Goal: Find contact information: Find contact information

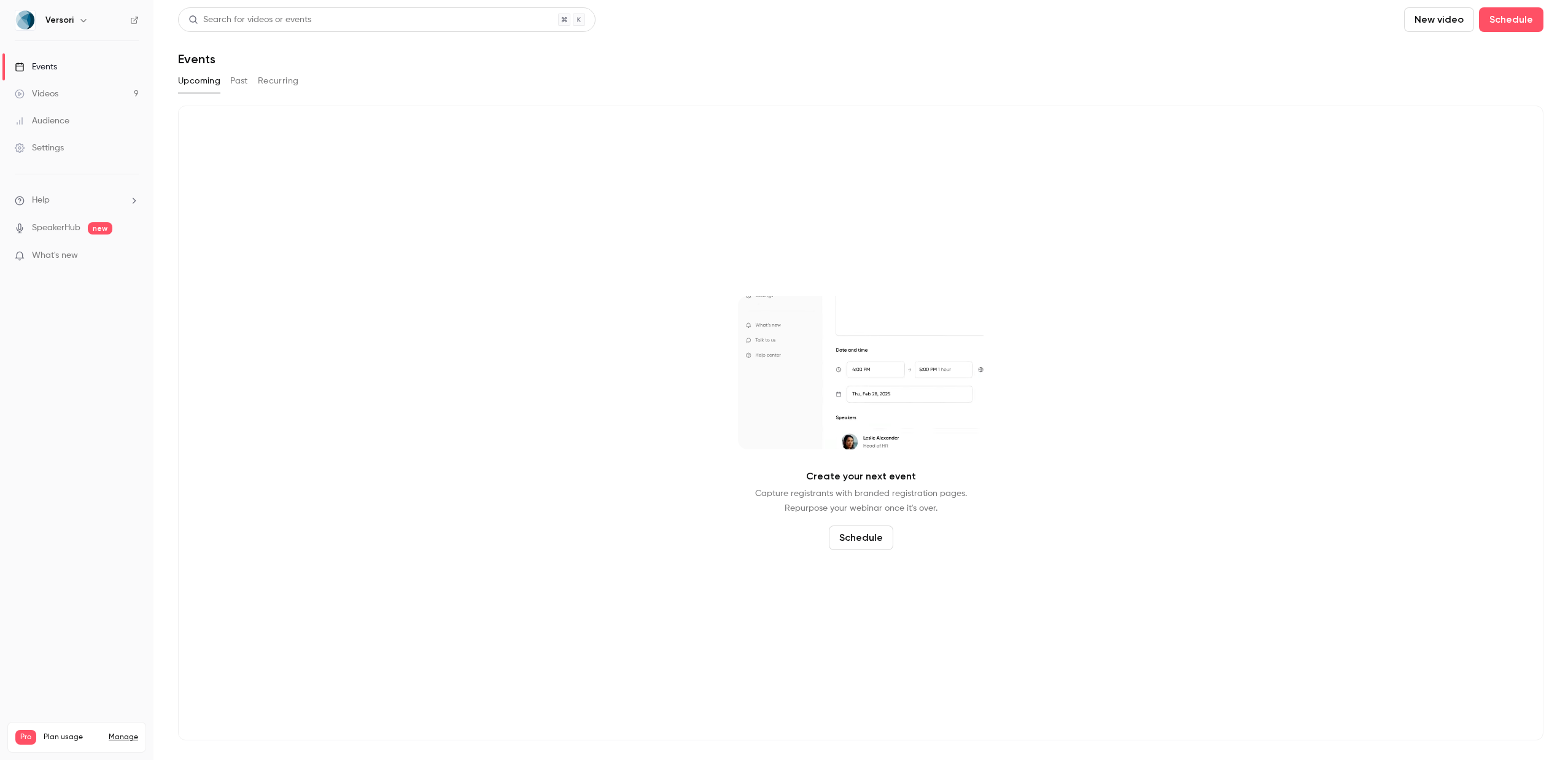
click at [54, 96] on div "Videos" at bounding box center [36, 94] width 44 height 13
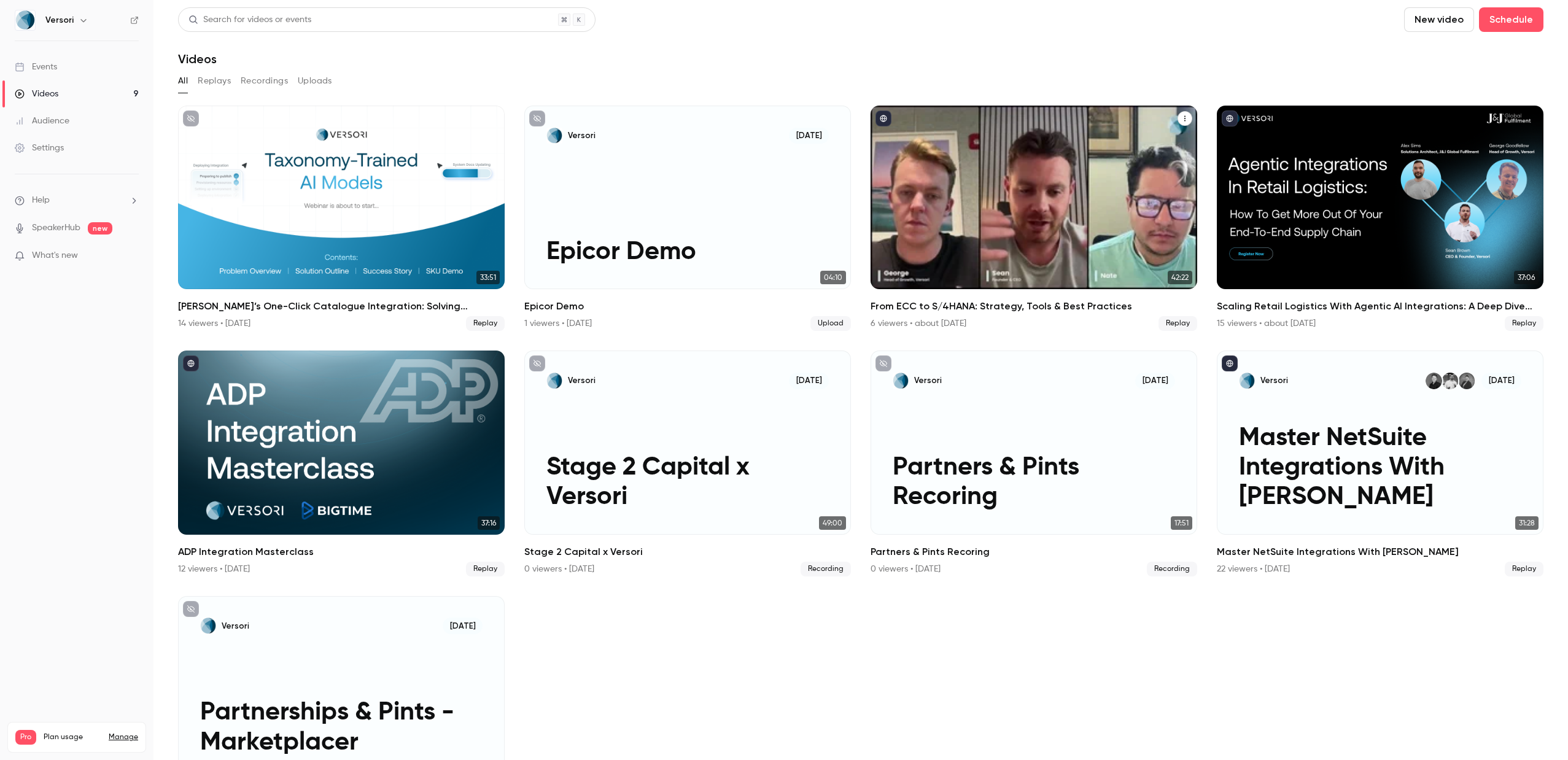
click at [952, 327] on div "6 viewers • about [DATE]" at bounding box center [918, 324] width 96 height 13
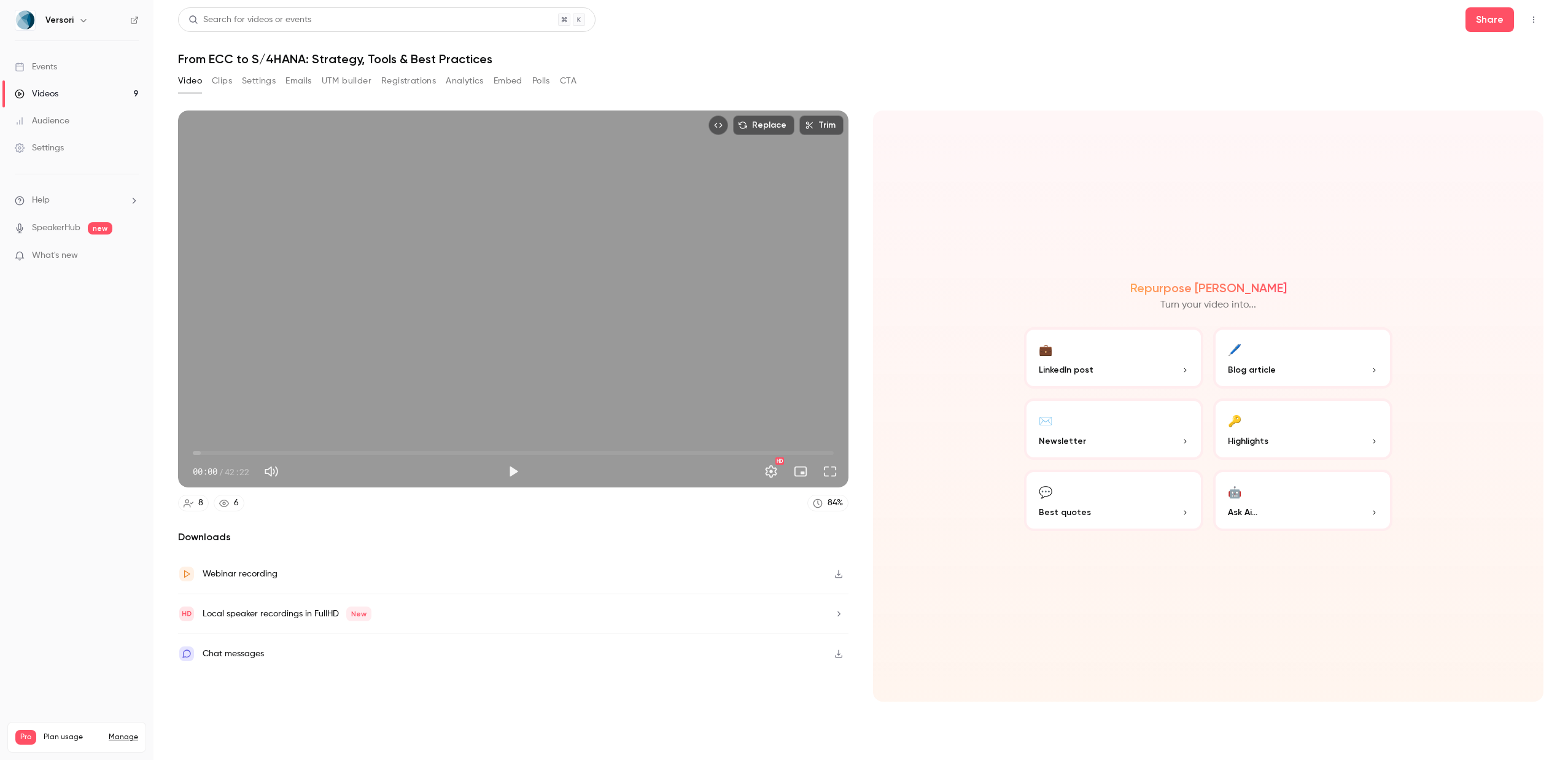
click at [407, 85] on button "Registrations" at bounding box center [409, 81] width 55 height 19
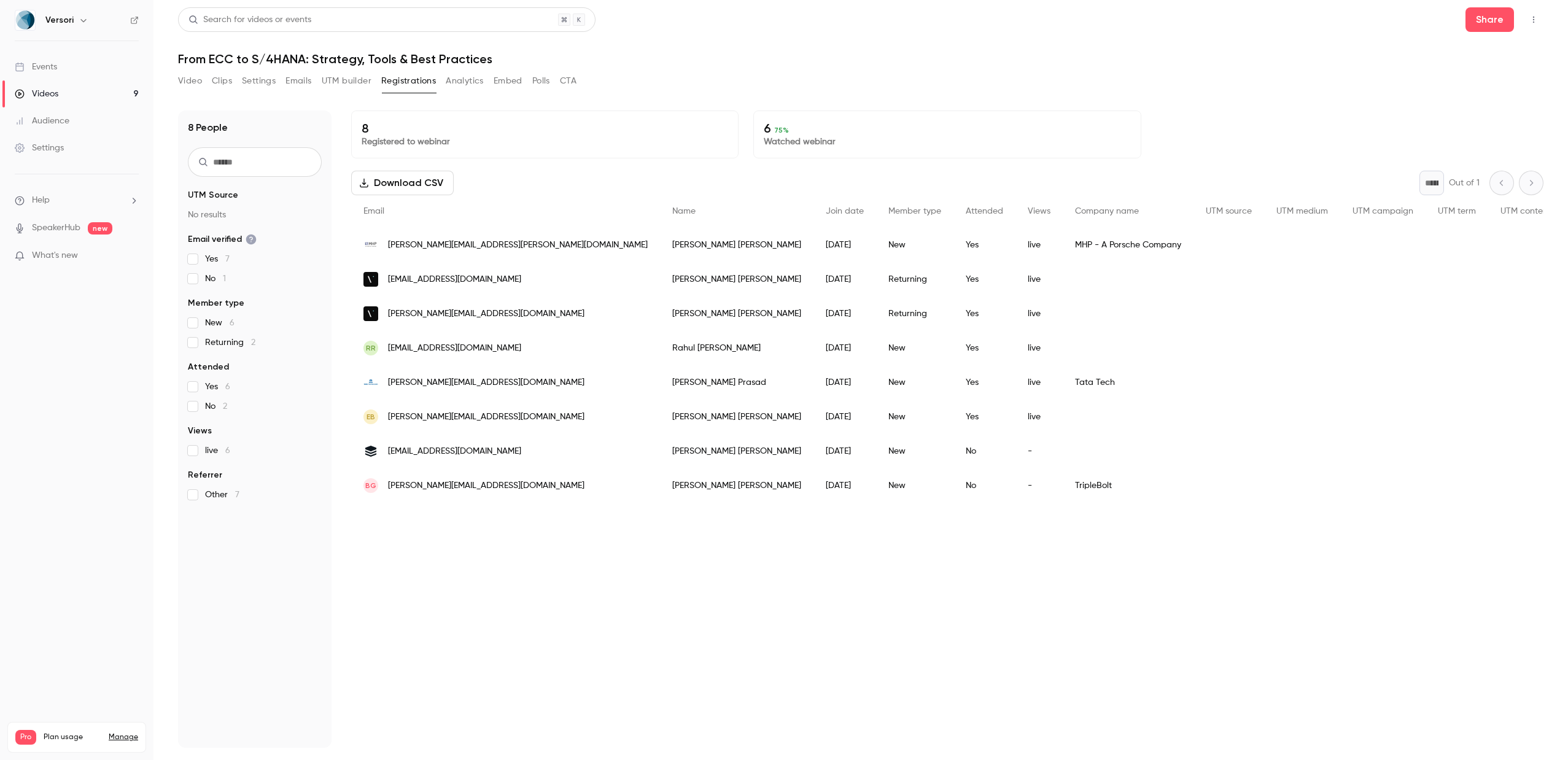
click at [660, 237] on div "[PERSON_NAME]" at bounding box center [736, 244] width 153 height 35
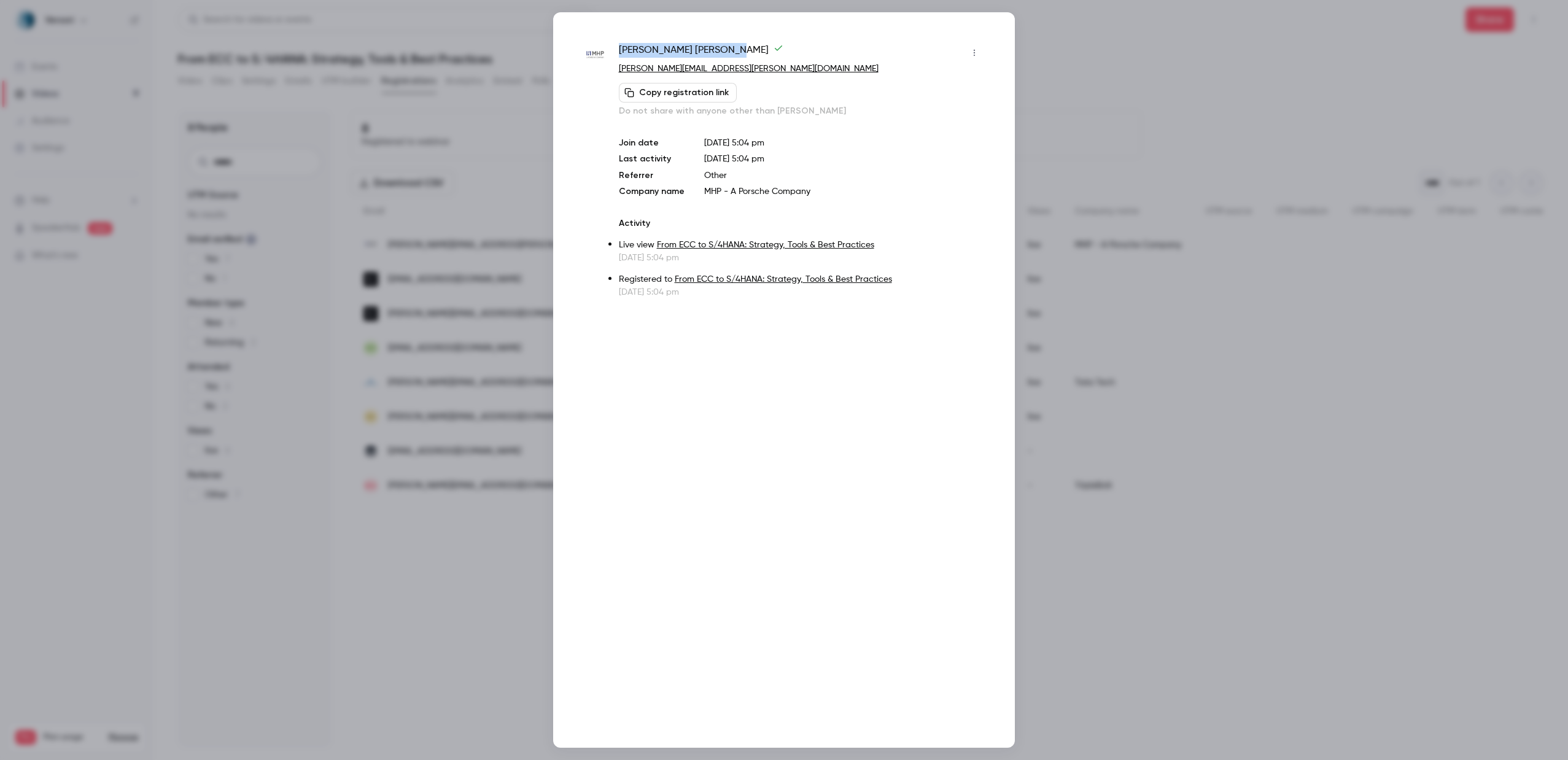
drag, startPoint x: 695, startPoint y: 48, endPoint x: 619, endPoint y: 49, distance: 76.0
click at [619, 49] on span "[PERSON_NAME]" at bounding box center [701, 52] width 164 height 19
copy span "[PERSON_NAME]"
click at [1086, 22] on div at bounding box center [784, 380] width 1568 height 760
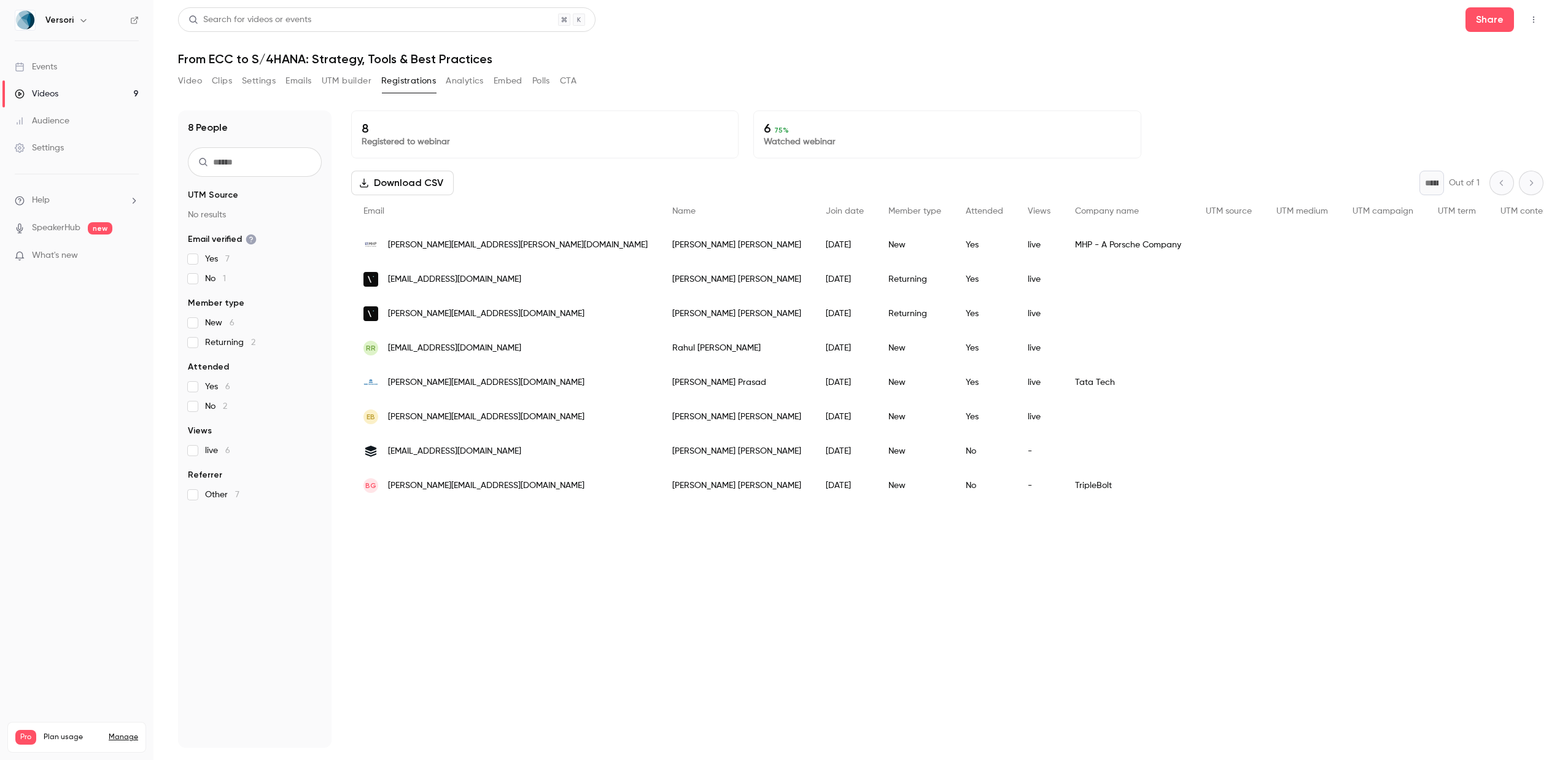
click at [660, 348] on div "[PERSON_NAME]" at bounding box center [736, 348] width 153 height 35
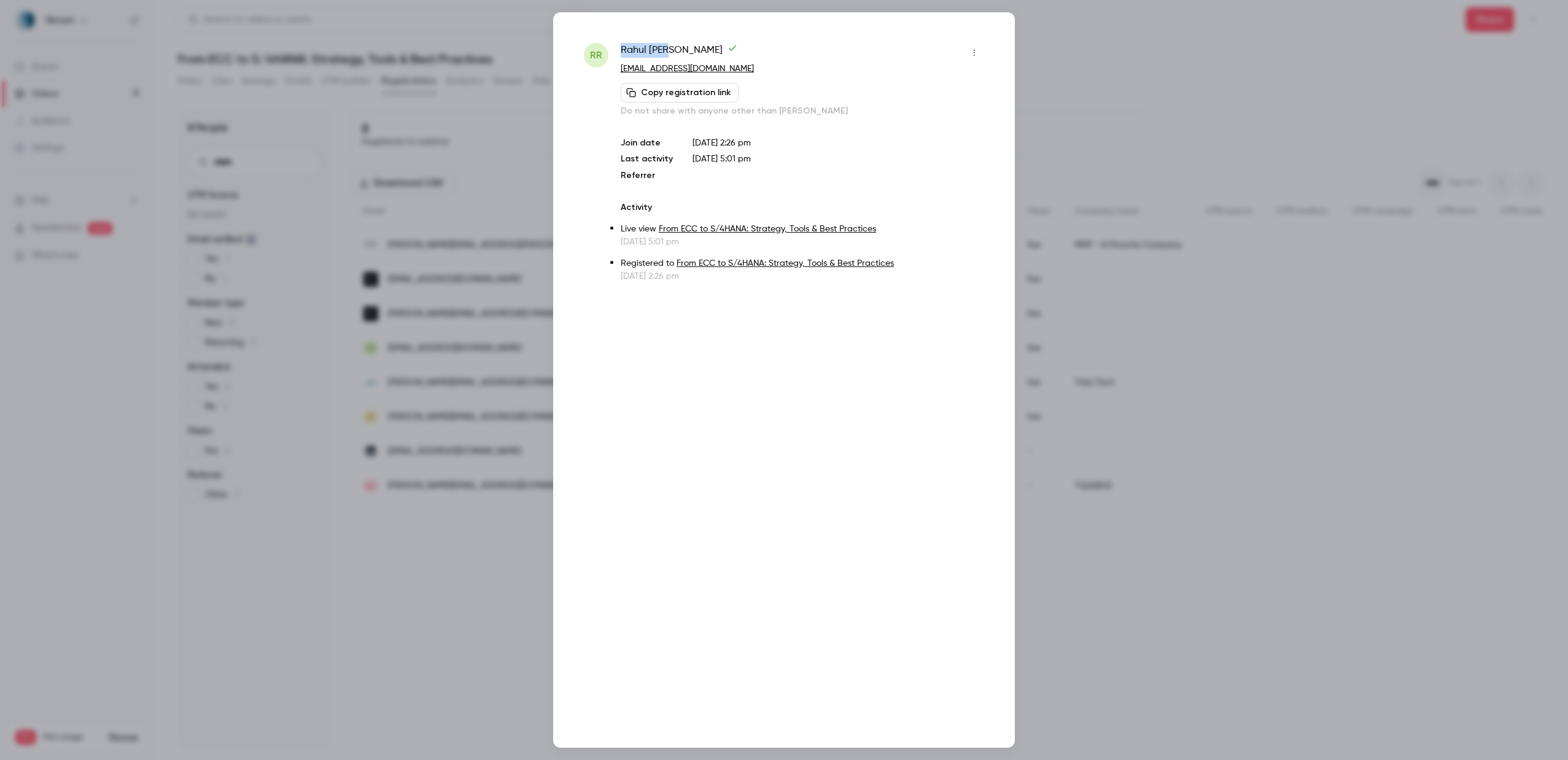
drag, startPoint x: 674, startPoint y: 49, endPoint x: 599, endPoint y: 51, distance: 75.0
click at [599, 51] on div "RR [PERSON_NAME] [PERSON_NAME][EMAIL_ADDRESS][DOMAIN_NAME] Copy registration li…" at bounding box center [784, 163] width 400 height 239
copy div "[PERSON_NAME]"
drag, startPoint x: 732, startPoint y: 69, endPoint x: 614, endPoint y: 69, distance: 118.0
click at [614, 69] on div "RR [PERSON_NAME] [PERSON_NAME][EMAIL_ADDRESS][DOMAIN_NAME] Copy registration li…" at bounding box center [784, 163] width 400 height 239
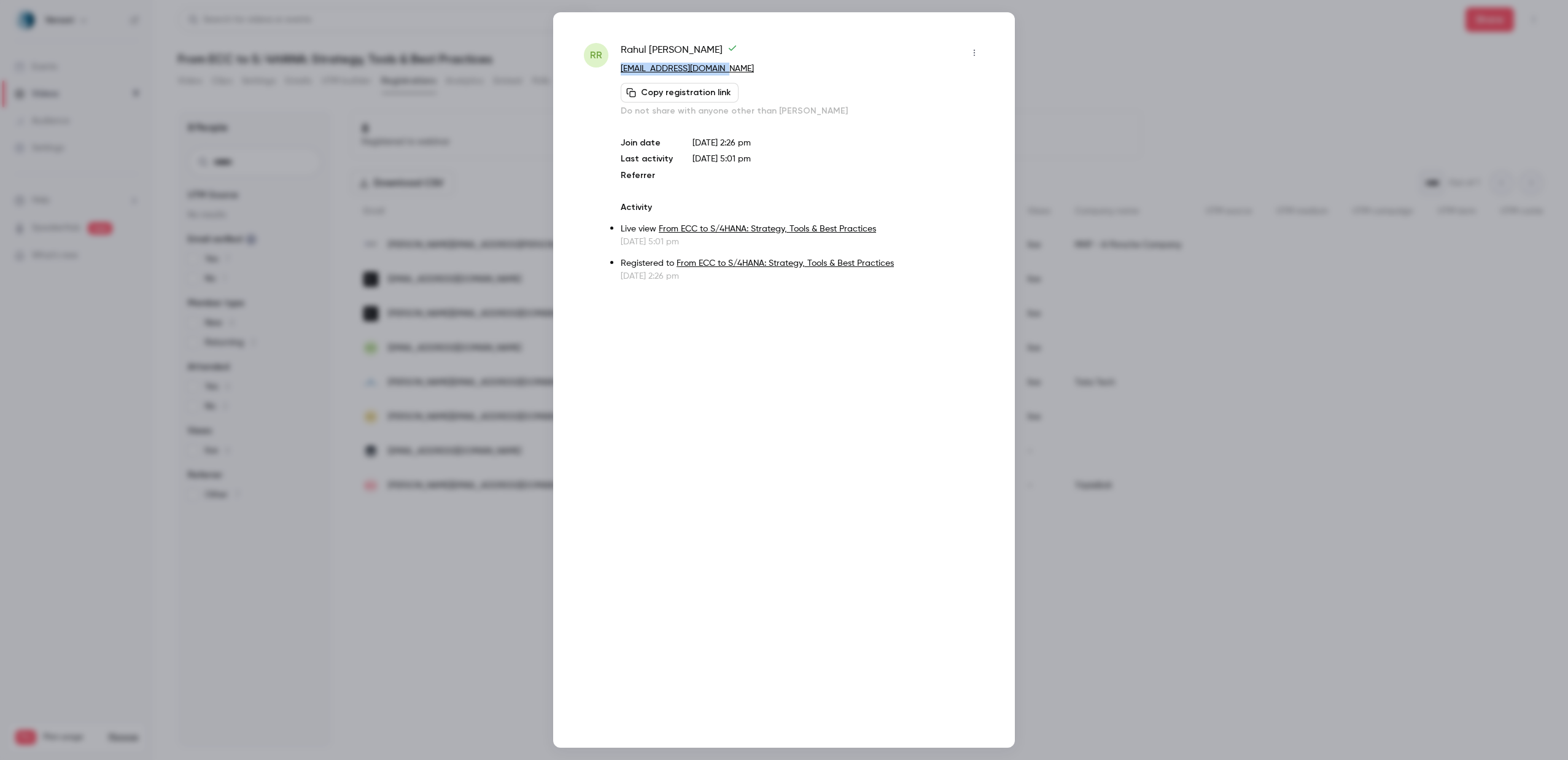
copy link "[EMAIL_ADDRESS][DOMAIN_NAME]"
click at [1197, 85] on div at bounding box center [784, 380] width 1568 height 760
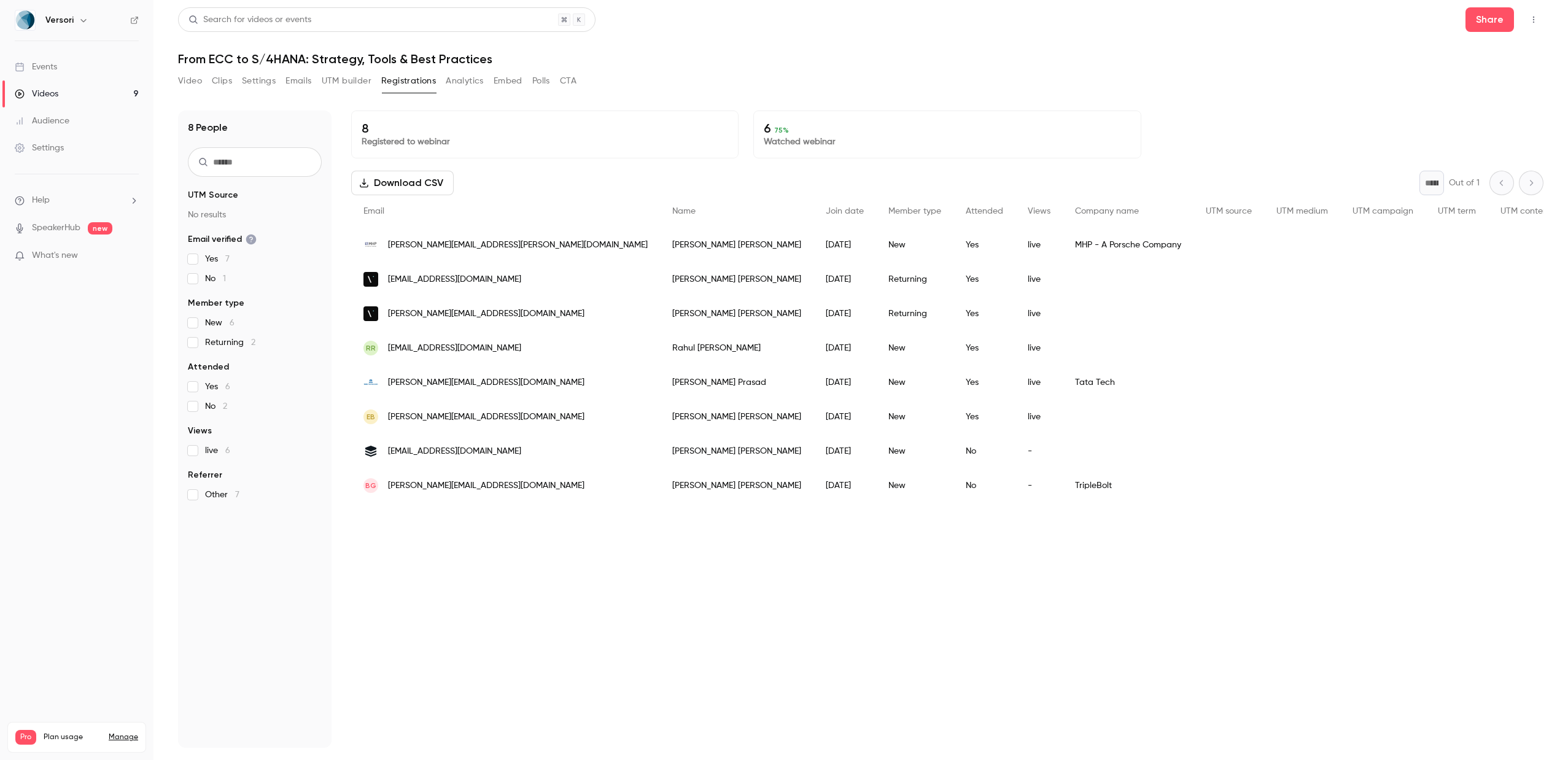
click at [660, 388] on div "[PERSON_NAME]" at bounding box center [736, 383] width 153 height 35
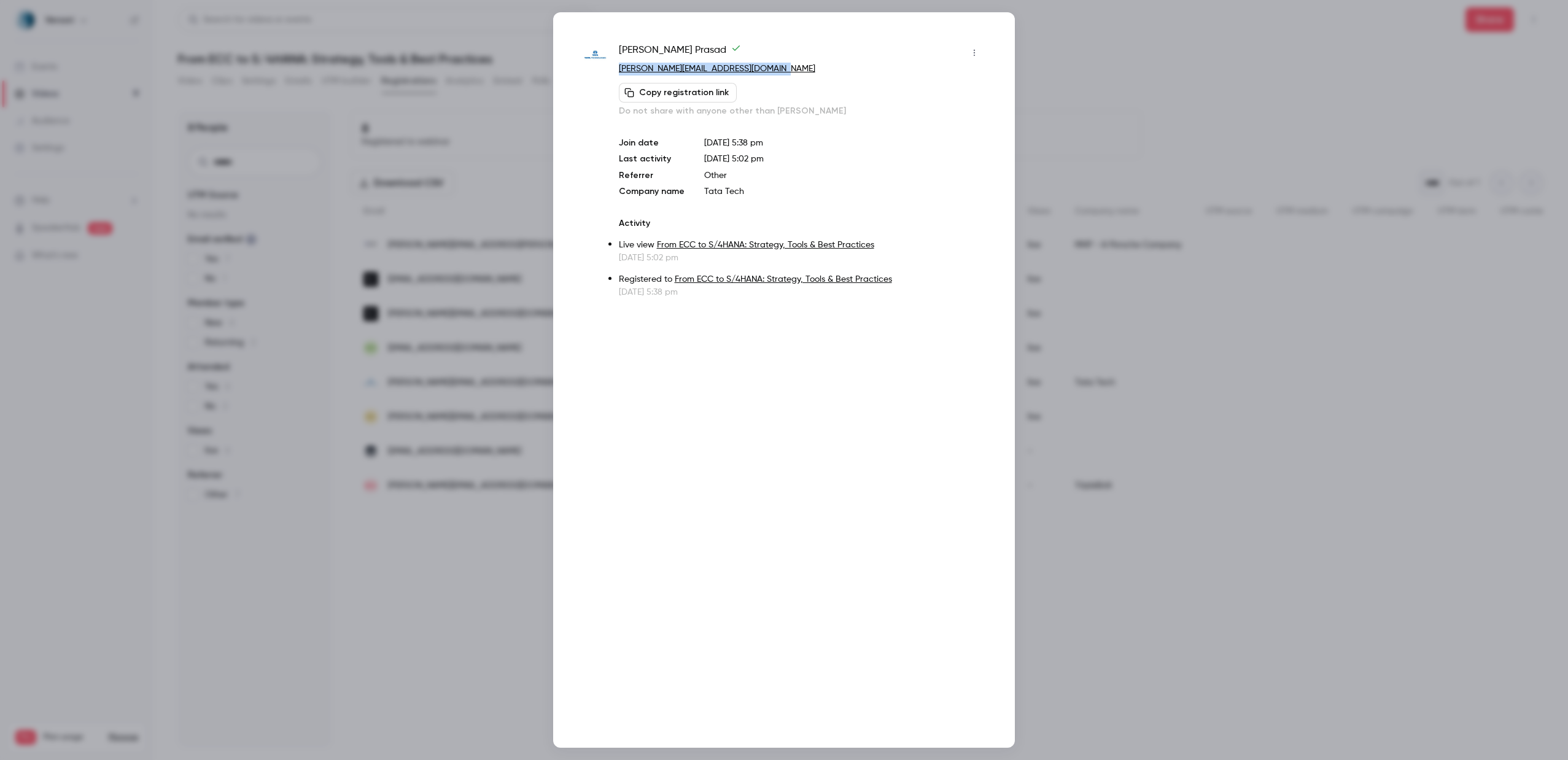
drag, startPoint x: 807, startPoint y: 69, endPoint x: 617, endPoint y: 69, distance: 190.0
click at [617, 69] on div "[PERSON_NAME] [PERSON_NAME][EMAIL_ADDRESS][DOMAIN_NAME] Copy registration link …" at bounding box center [784, 170] width 400 height 255
copy link "[PERSON_NAME][EMAIL_ADDRESS][DOMAIN_NAME]"
click at [1137, 92] on div at bounding box center [784, 380] width 1568 height 760
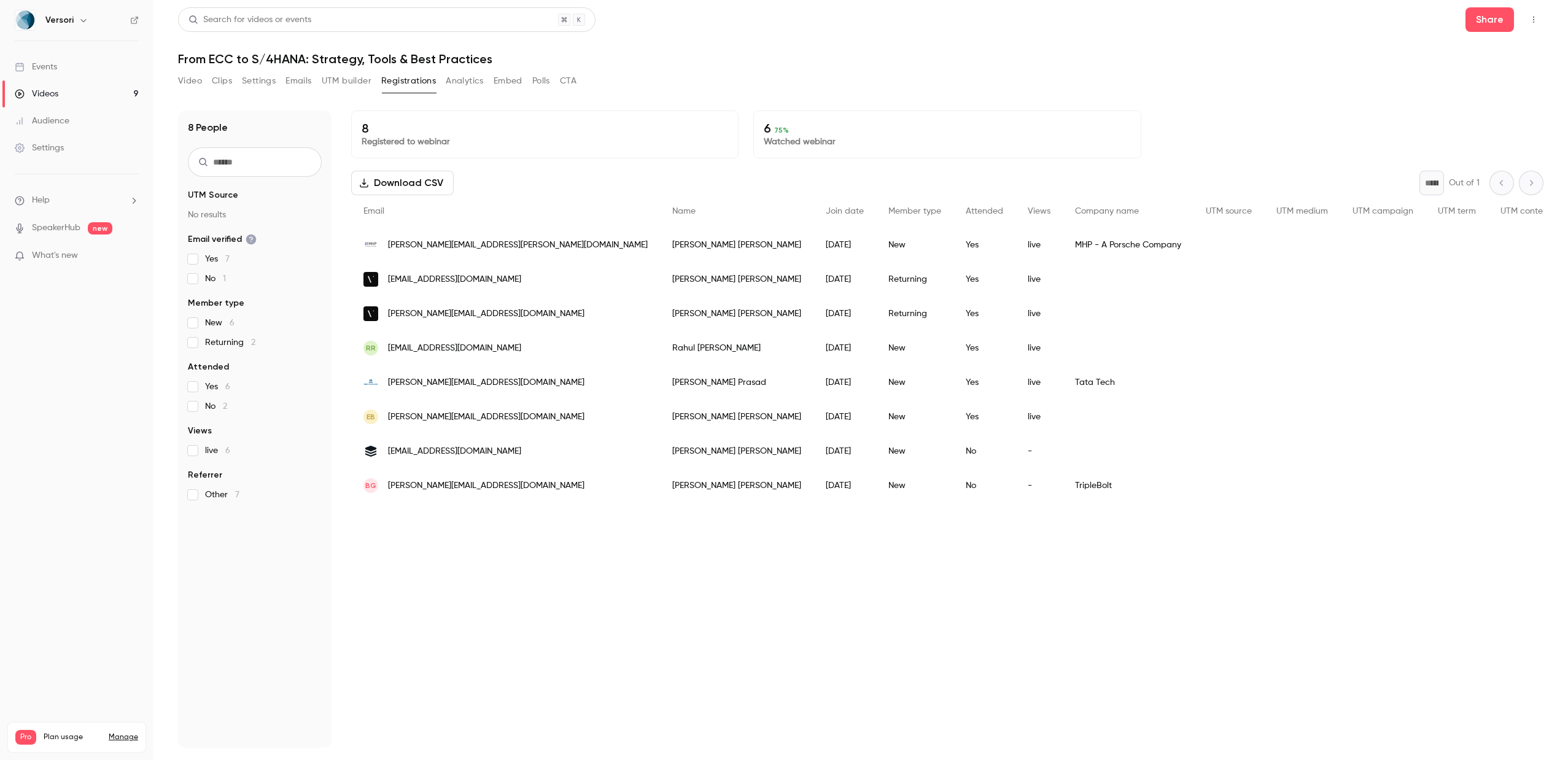
click at [660, 454] on div "[PERSON_NAME]" at bounding box center [736, 451] width 153 height 35
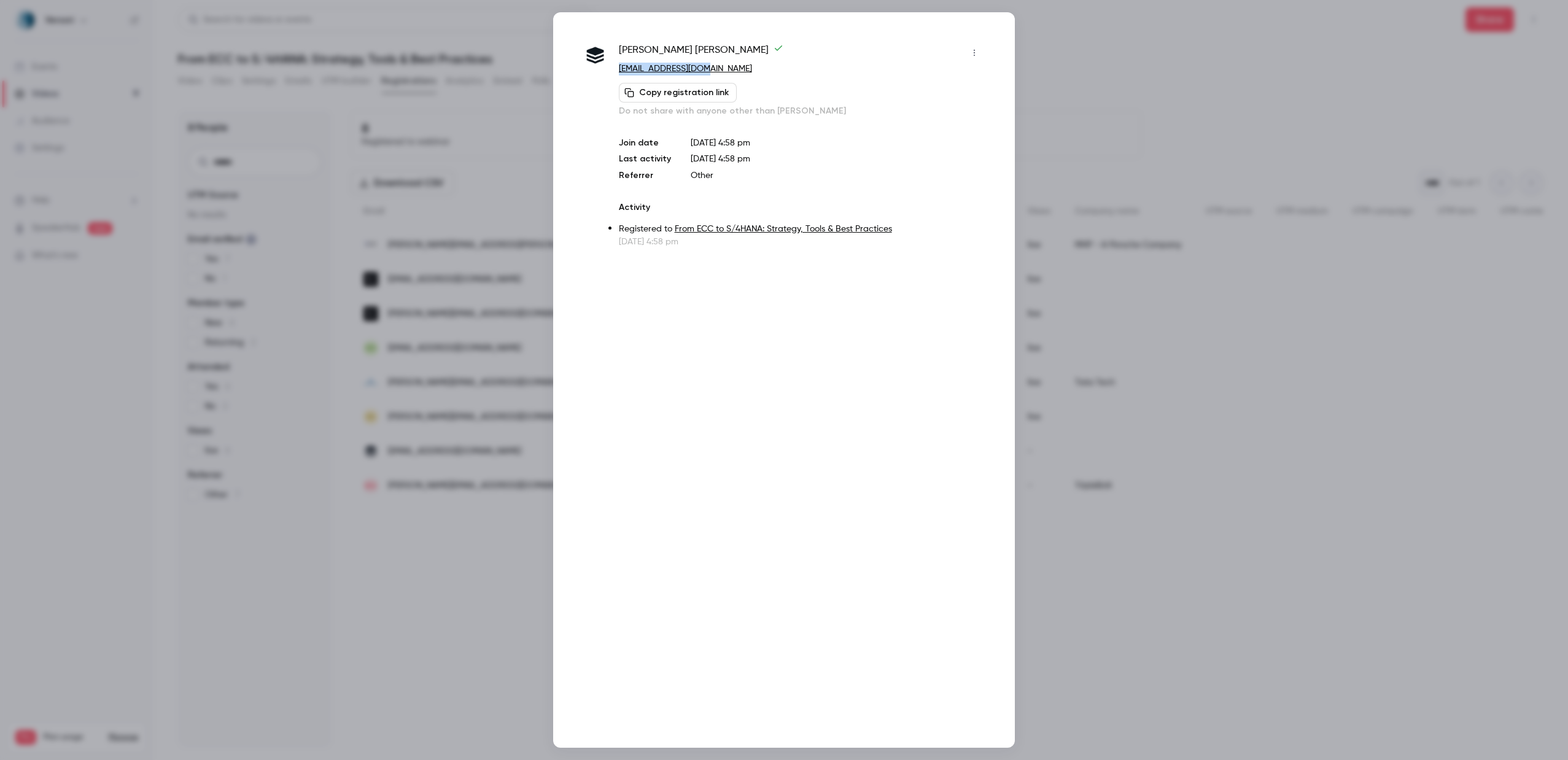
drag, startPoint x: 720, startPoint y: 64, endPoint x: 614, endPoint y: 64, distance: 106.0
click at [614, 64] on div "[PERSON_NAME] [EMAIL_ADDRESS][DOMAIN_NAME] Copy registration link Do not share …" at bounding box center [784, 145] width 400 height 205
copy link "[EMAIL_ADDRESS][DOMAIN_NAME]"
click at [1084, 88] on div at bounding box center [784, 380] width 1568 height 760
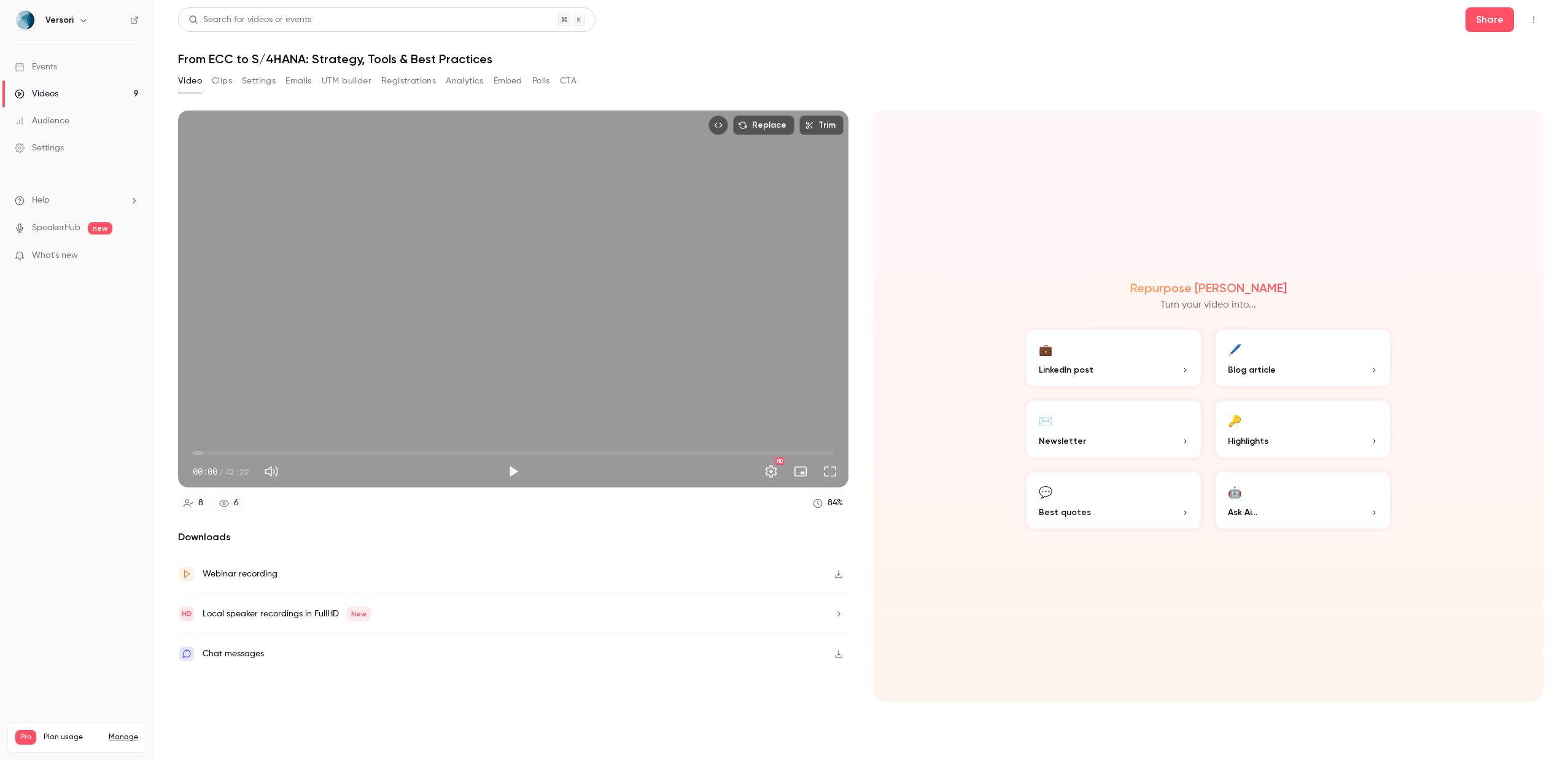
click at [69, 99] on link "Videos 9" at bounding box center [77, 94] width 153 height 27
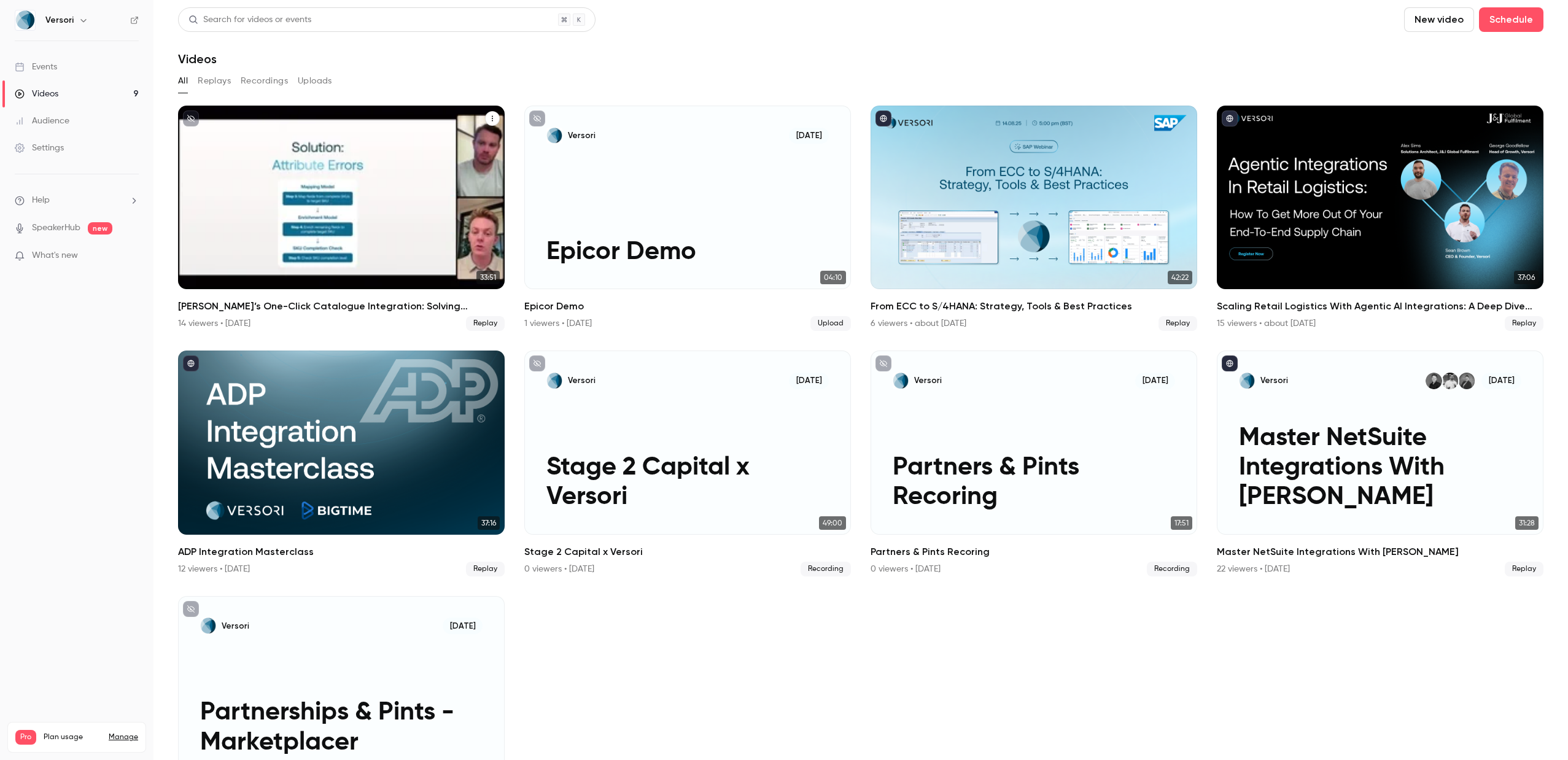
click at [210, 318] on div "14 viewers • [DATE]" at bounding box center [214, 324] width 72 height 13
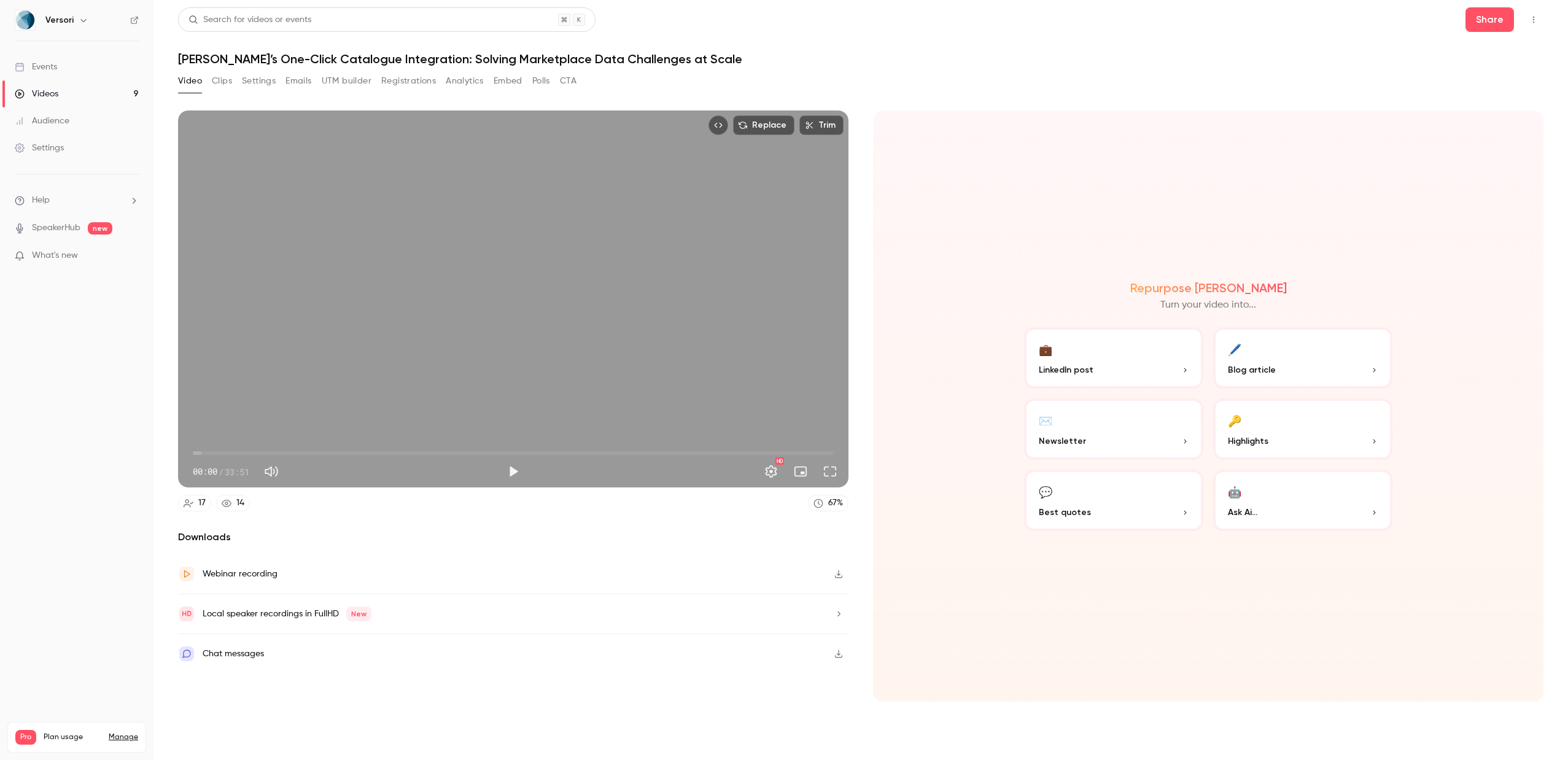
click at [377, 90] on div "Video Clips Settings Emails UTM builder Registrations Analytics Embed Polls CTA" at bounding box center [377, 81] width 399 height 19
click at [402, 83] on button "Registrations" at bounding box center [409, 81] width 55 height 19
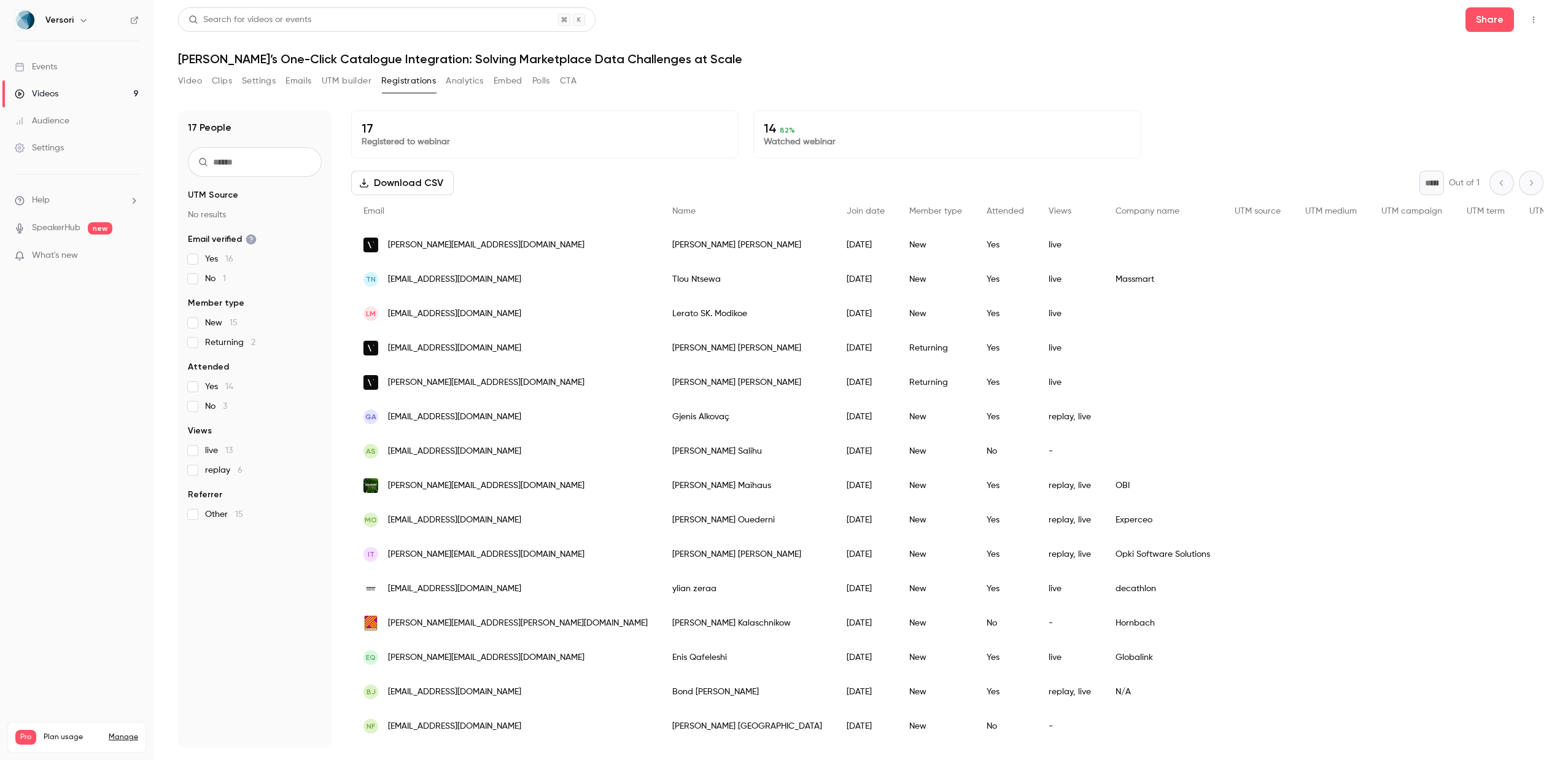
click at [660, 286] on div "[PERSON_NAME]" at bounding box center [747, 279] width 174 height 35
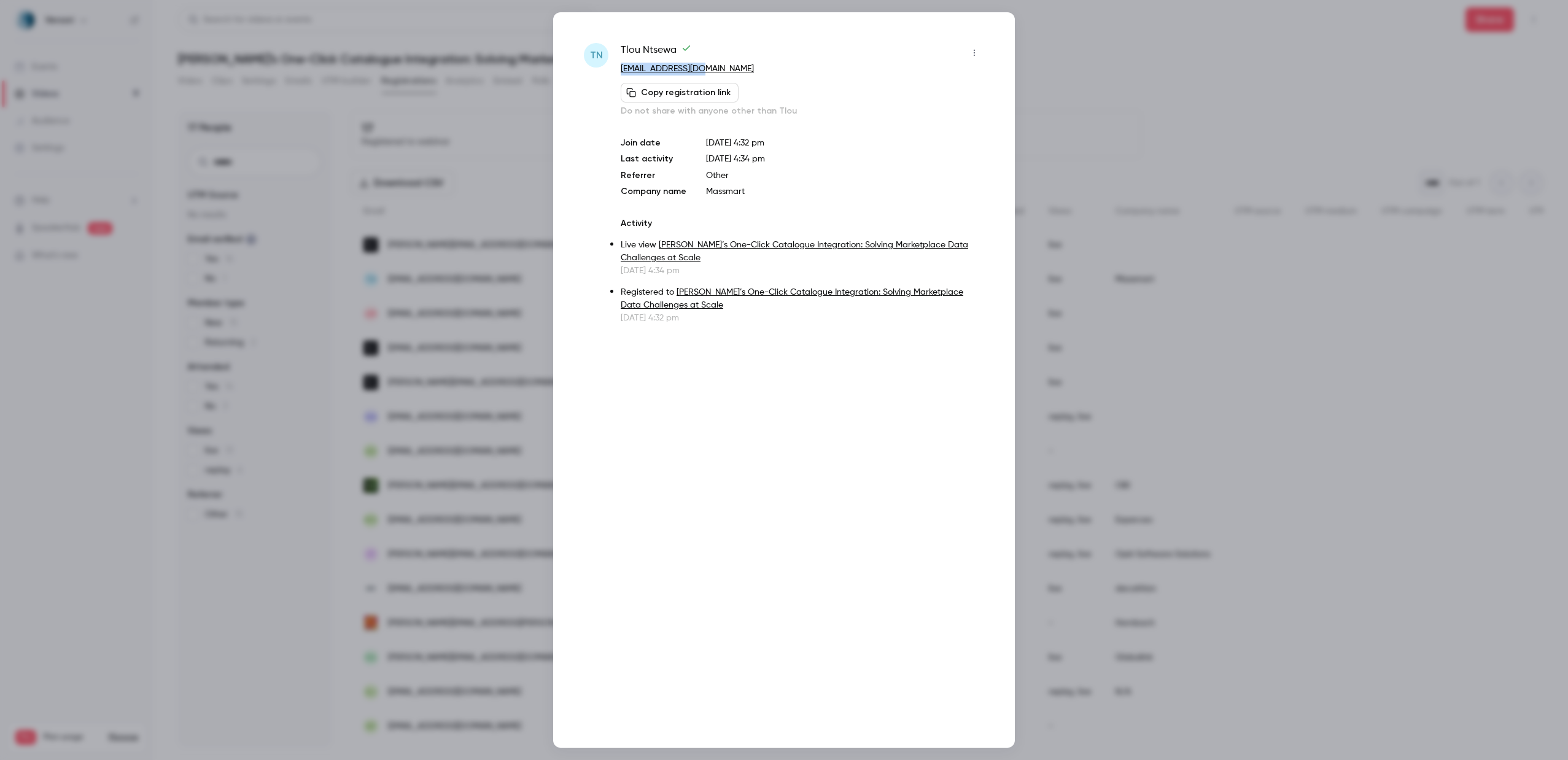
drag, startPoint x: 736, startPoint y: 72, endPoint x: 618, endPoint y: 69, distance: 118.0
click at [618, 69] on div "TN [PERSON_NAME] [EMAIL_ADDRESS][DOMAIN_NAME] Copy registration link Do not sha…" at bounding box center [784, 184] width 400 height 281
copy link "[EMAIL_ADDRESS][DOMAIN_NAME]"
click at [1123, 67] on div at bounding box center [784, 380] width 1568 height 760
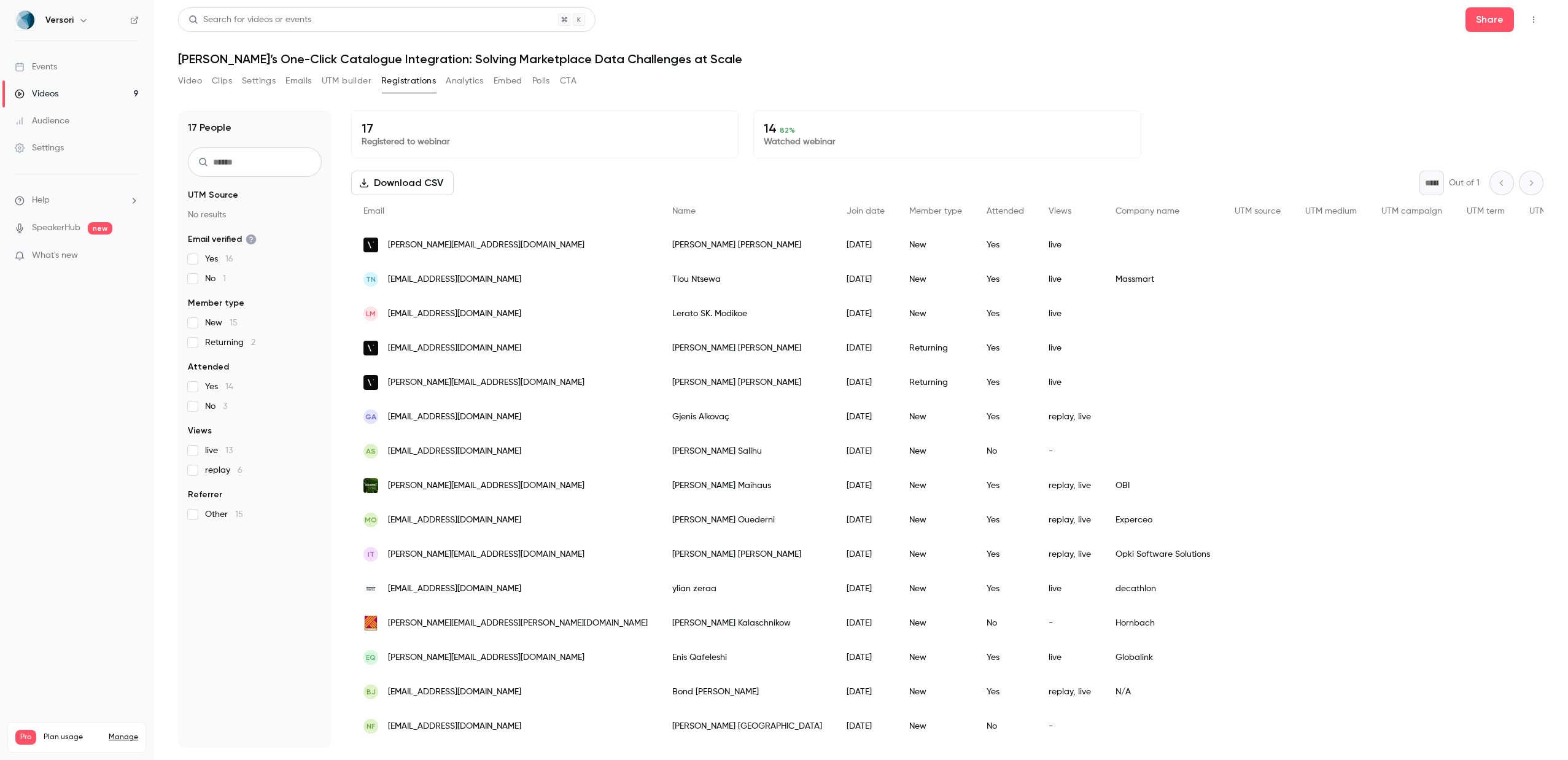
click at [660, 415] on div "[PERSON_NAME]" at bounding box center [747, 416] width 174 height 35
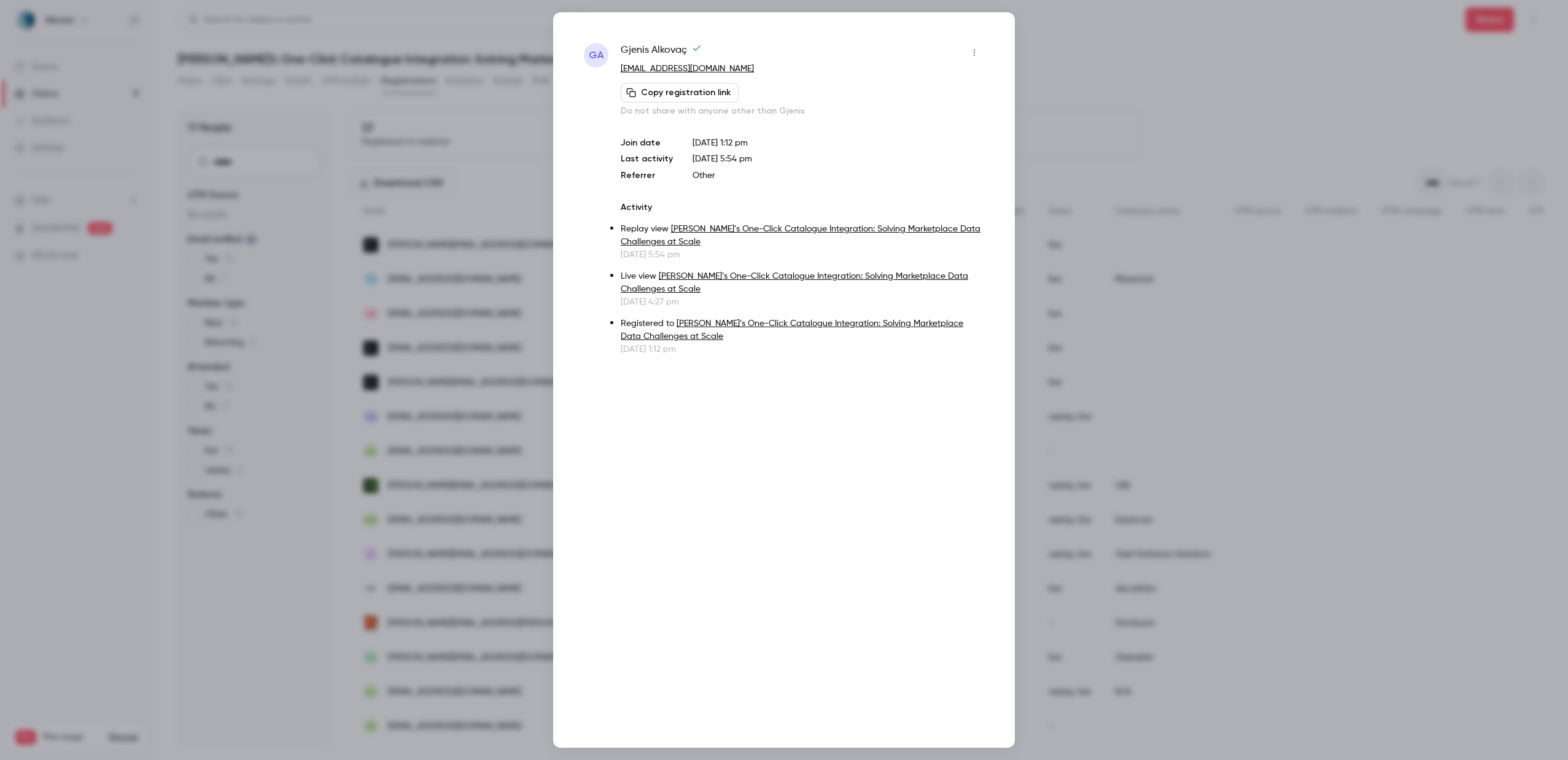
click at [691, 51] on span at bounding box center [693, 51] width 14 height 10
drag, startPoint x: 756, startPoint y: 66, endPoint x: 614, endPoint y: 67, distance: 142.0
click at [614, 67] on div "GA Gjenis Alkovaç [EMAIL_ADDRESS][DOMAIN_NAME] Copy registration link Do not sh…" at bounding box center [784, 199] width 400 height 313
copy link "[EMAIL_ADDRESS][DOMAIN_NAME]"
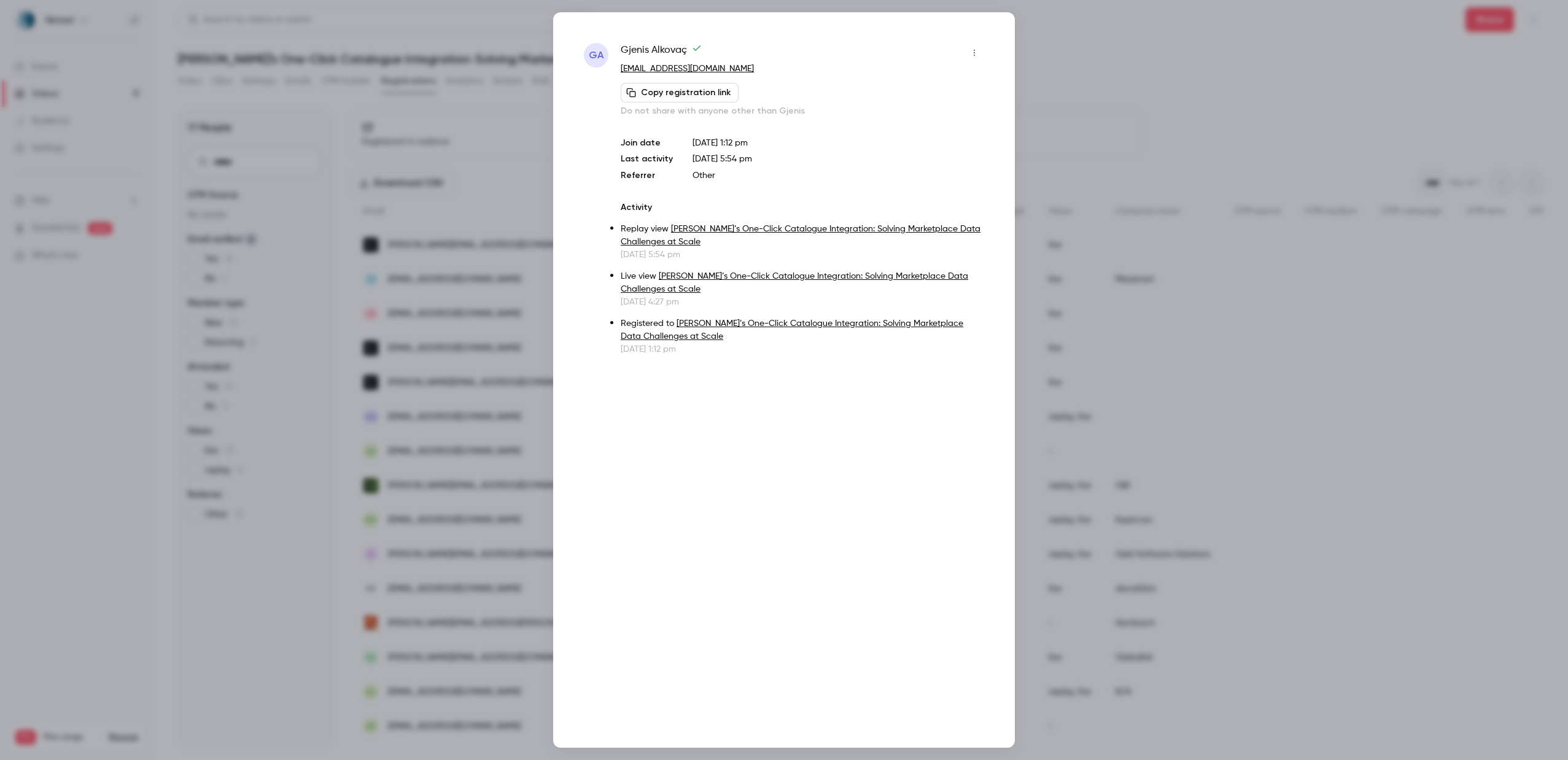
click at [652, 44] on span "[PERSON_NAME]" at bounding box center [661, 52] width 81 height 19
drag, startPoint x: 687, startPoint y: 51, endPoint x: 653, endPoint y: 49, distance: 34.1
click at [653, 49] on span "[PERSON_NAME]" at bounding box center [661, 52] width 81 height 19
copy span "Alkovaç"
click at [1053, 85] on div at bounding box center [784, 380] width 1568 height 760
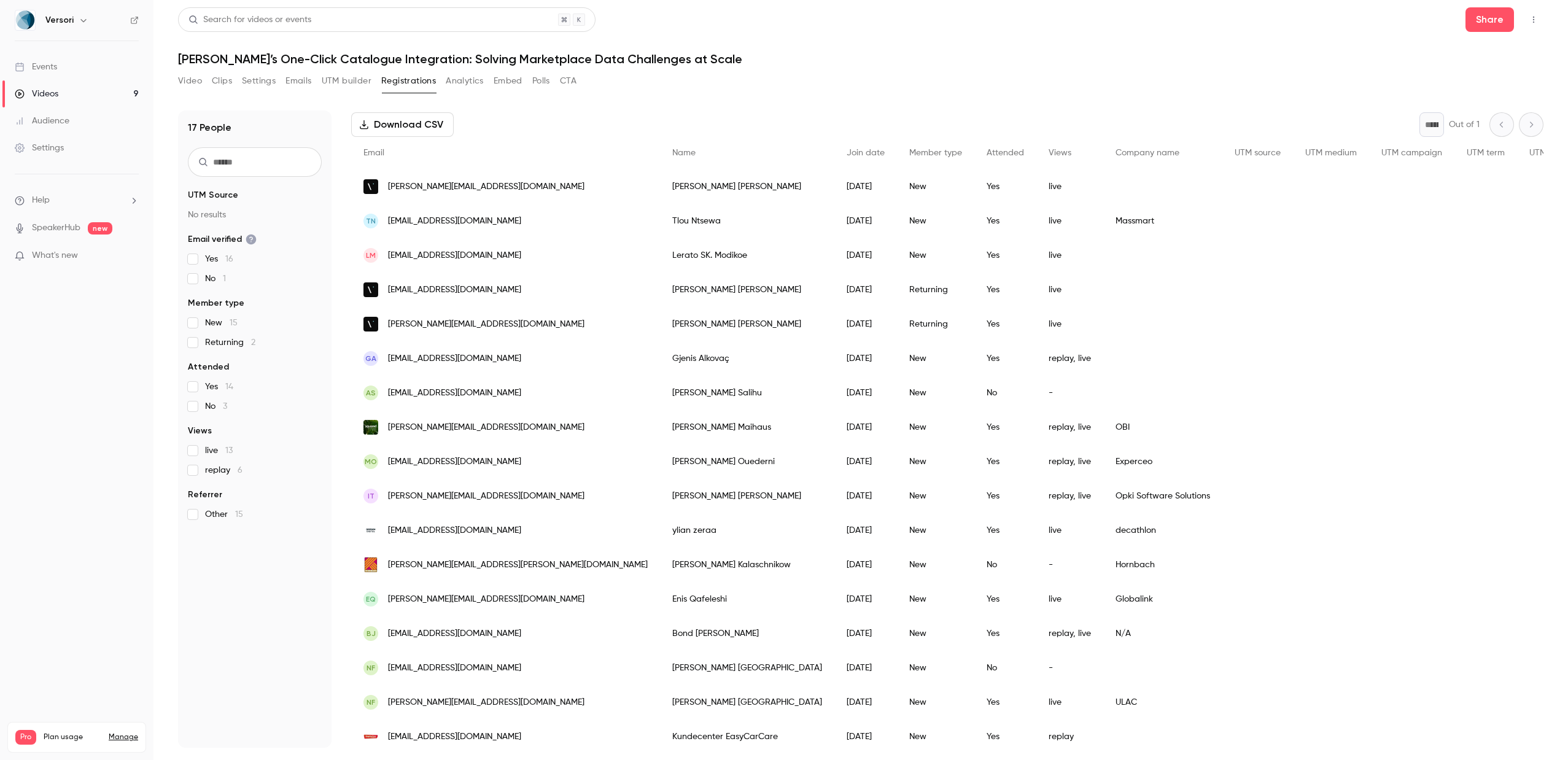
scroll to position [65, 0]
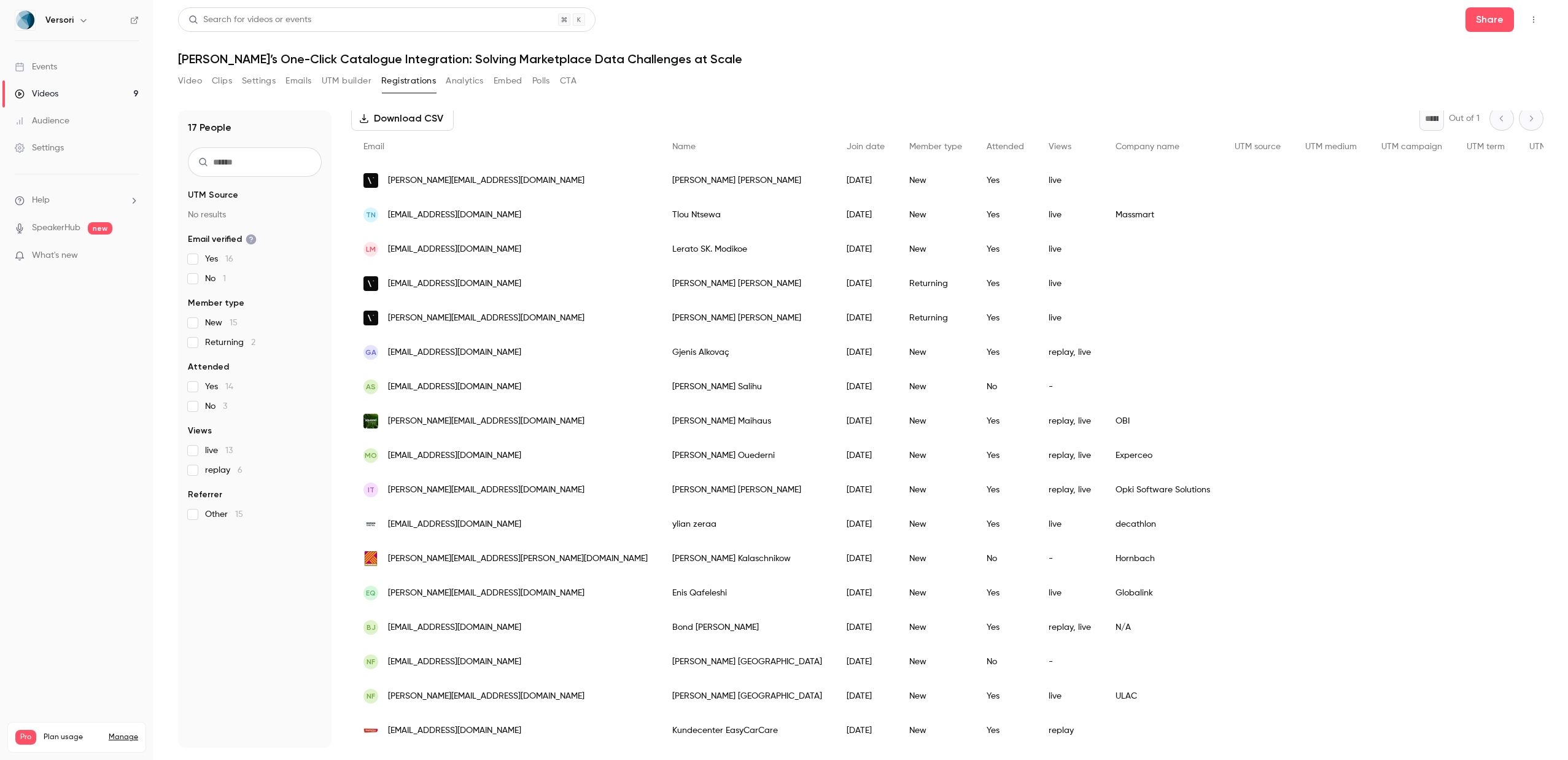
click at [660, 388] on div "[PERSON_NAME]" at bounding box center [747, 387] width 174 height 35
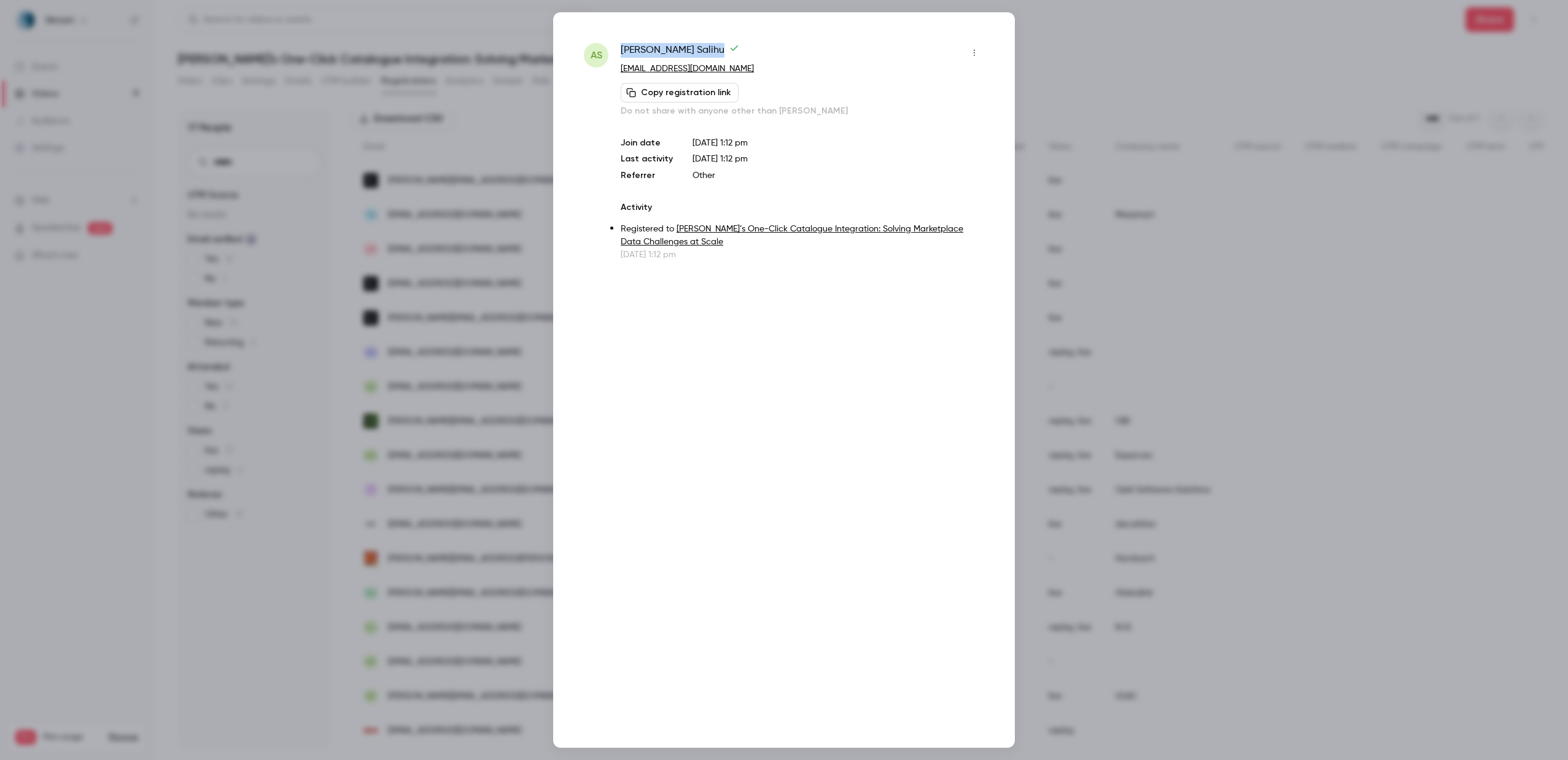
drag, startPoint x: 619, startPoint y: 46, endPoint x: 689, endPoint y: 50, distance: 70.1
click at [689, 50] on div "AS [PERSON_NAME] [EMAIL_ADDRESS][DOMAIN_NAME] Copy registration link Do not sha…" at bounding box center [784, 152] width 400 height 218
copy span "[PERSON_NAME]"
click at [552, 290] on div "AS [PERSON_NAME] [EMAIL_ADDRESS][DOMAIN_NAME] Copy registration link Do not sha…" at bounding box center [784, 380] width 1568 height 760
click at [524, 302] on div at bounding box center [784, 380] width 1568 height 760
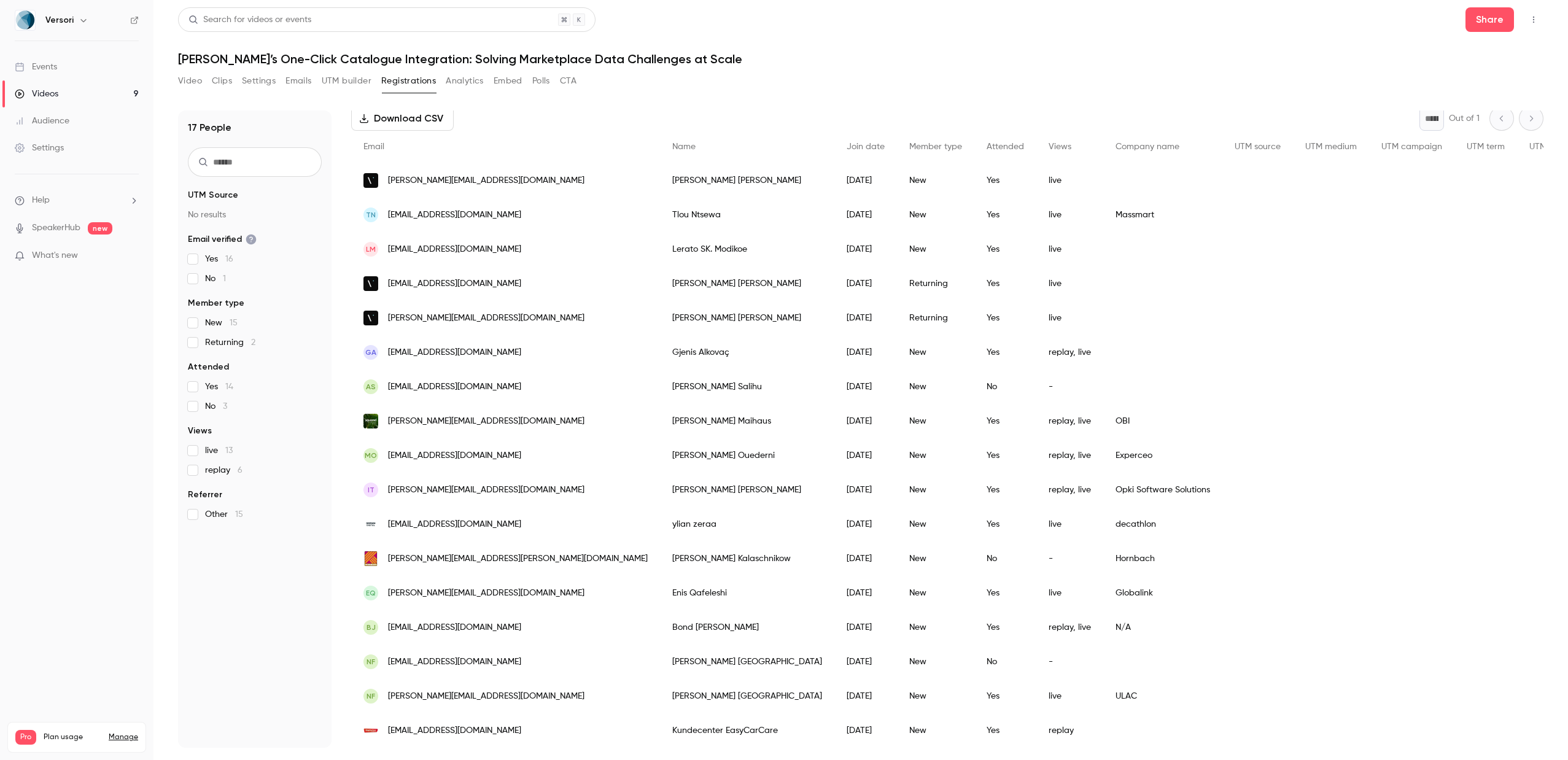
click at [660, 413] on div "[PERSON_NAME]" at bounding box center [747, 421] width 174 height 35
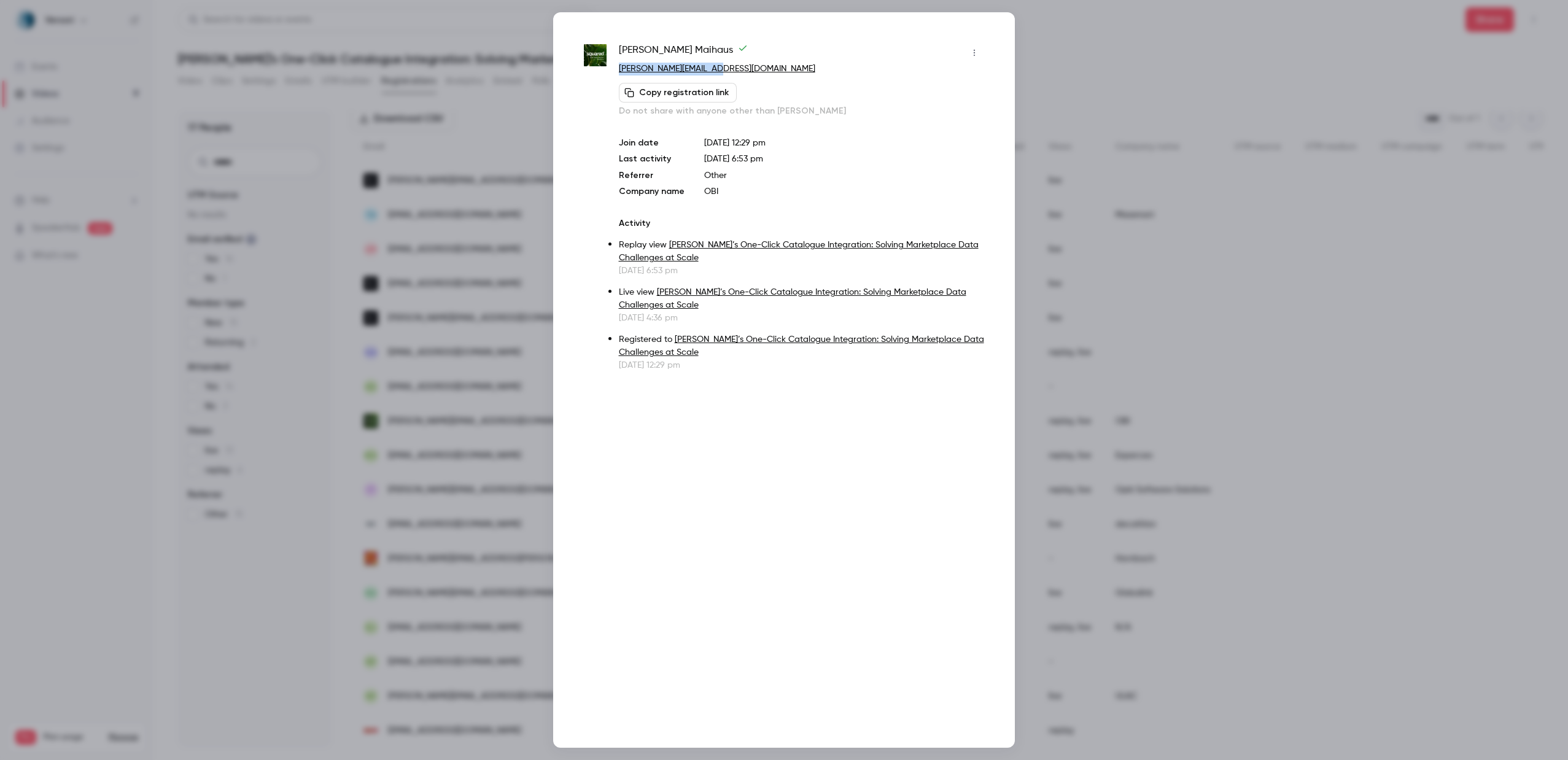
drag, startPoint x: 719, startPoint y: 75, endPoint x: 618, endPoint y: 69, distance: 101.2
click at [619, 69] on p "[PERSON_NAME][EMAIL_ADDRESS][DOMAIN_NAME]" at bounding box center [802, 68] width 366 height 13
click at [1185, 42] on div at bounding box center [784, 380] width 1568 height 760
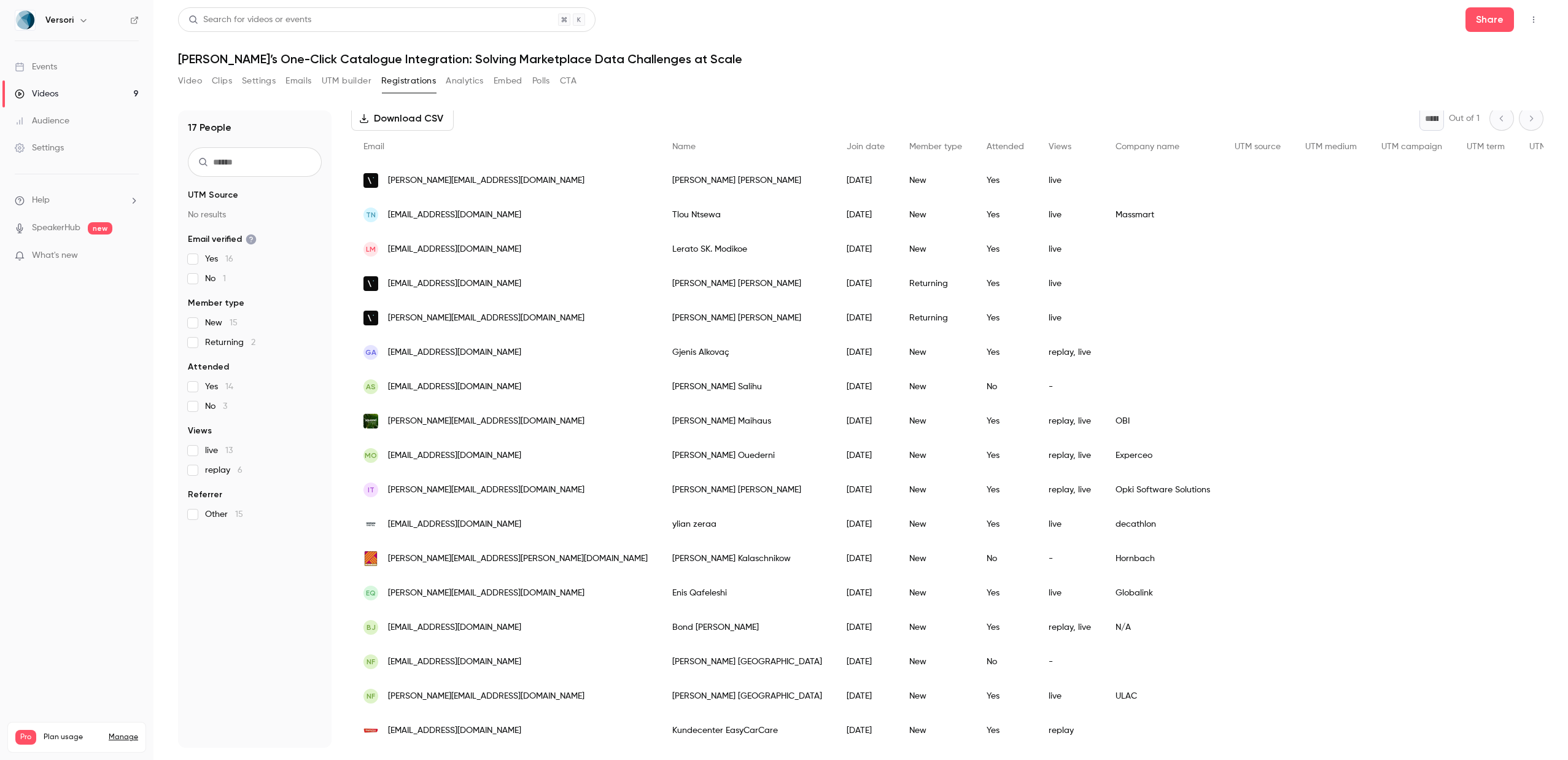
click at [449, 463] on div "MO [EMAIL_ADDRESS][DOMAIN_NAME]" at bounding box center [506, 455] width 309 height 35
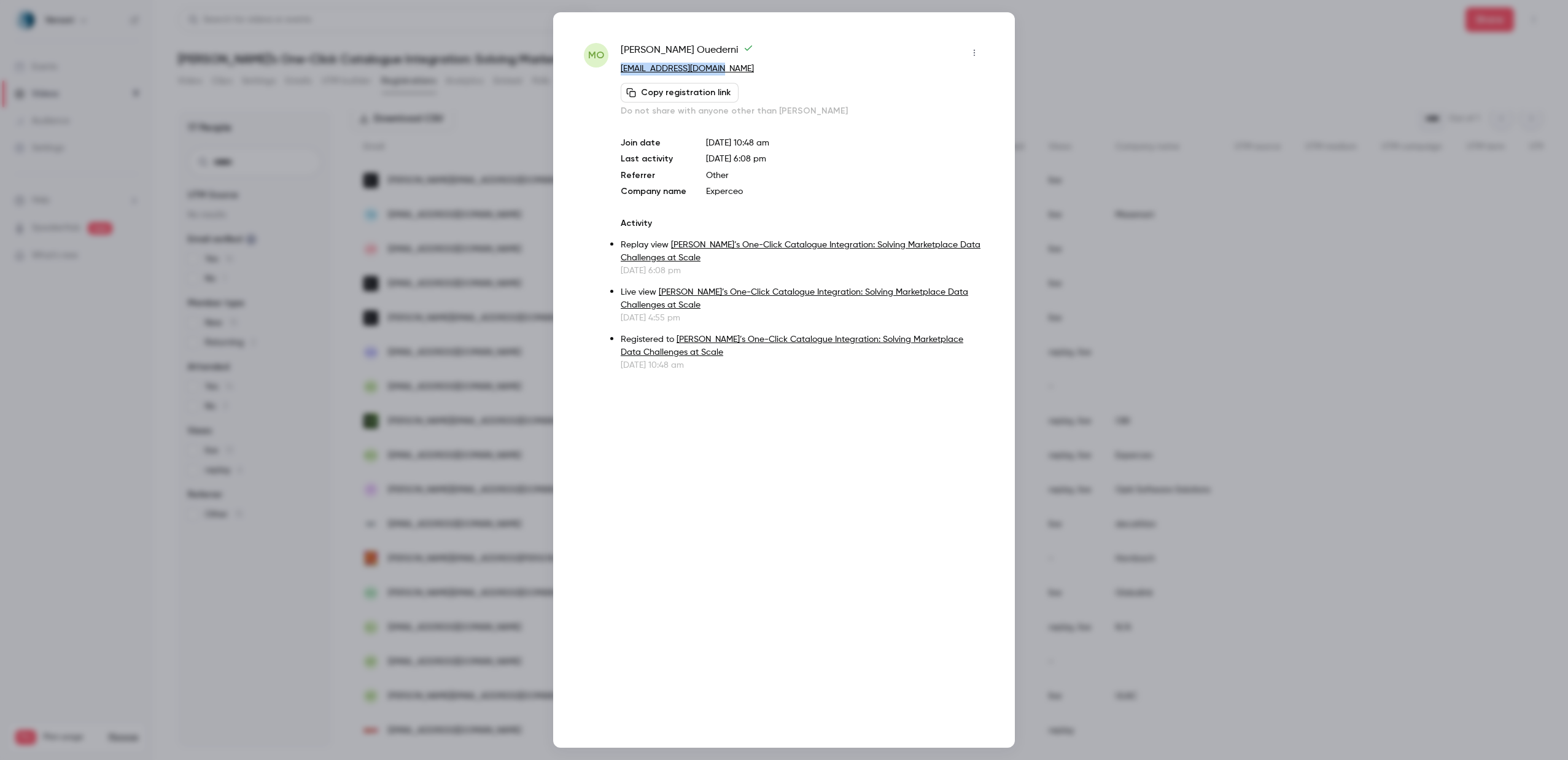
drag, startPoint x: 733, startPoint y: 67, endPoint x: 621, endPoint y: 70, distance: 112.0
click at [621, 70] on p "[EMAIL_ADDRESS][DOMAIN_NAME]" at bounding box center [802, 68] width 363 height 13
click at [1072, 91] on div at bounding box center [784, 380] width 1568 height 760
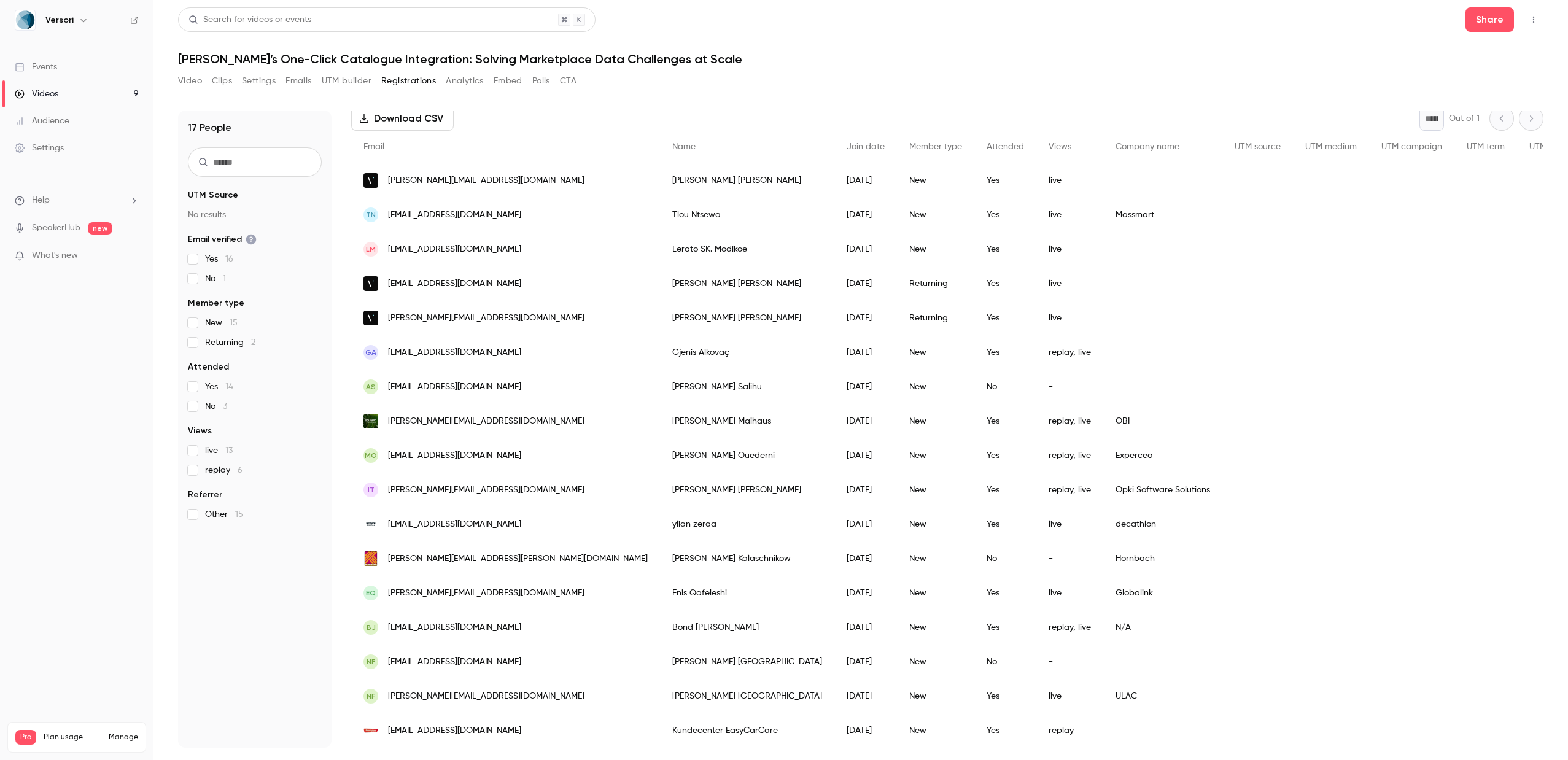
click at [450, 488] on div "IT [PERSON_NAME][EMAIL_ADDRESS][DOMAIN_NAME]" at bounding box center [506, 490] width 309 height 35
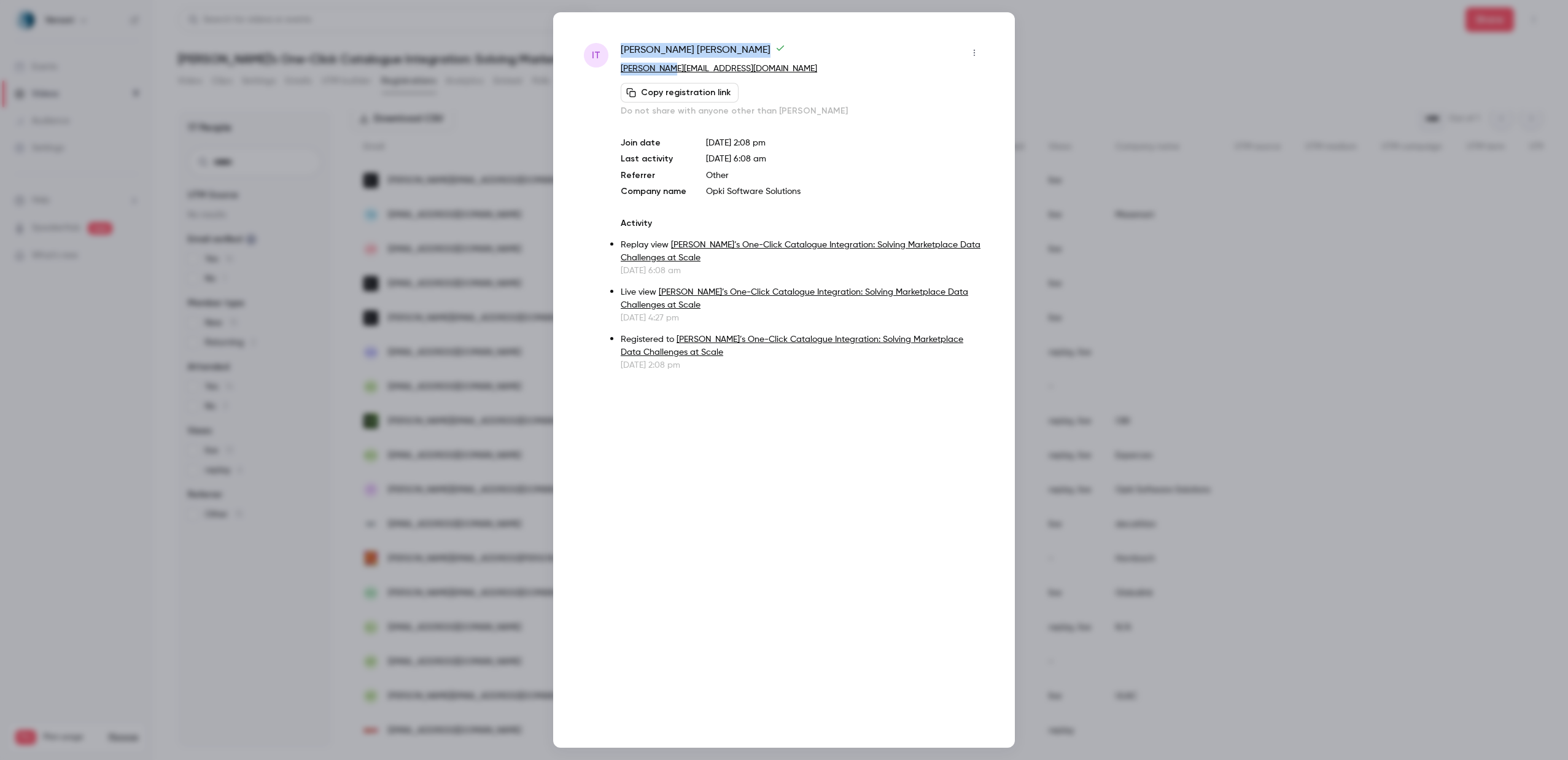
drag, startPoint x: 678, startPoint y: 69, endPoint x: 613, endPoint y: 69, distance: 65.0
click at [613, 69] on div "IT [PERSON_NAME] [PERSON_NAME][EMAIL_ADDRESS][DOMAIN_NAME] Copy registration li…" at bounding box center [784, 207] width 400 height 329
click at [707, 67] on p "[PERSON_NAME][EMAIL_ADDRESS][DOMAIN_NAME]" at bounding box center [802, 68] width 363 height 13
drag, startPoint x: 706, startPoint y: 67, endPoint x: 621, endPoint y: 67, distance: 85.0
click at [621, 67] on p "[PERSON_NAME][EMAIL_ADDRESS][DOMAIN_NAME]" at bounding box center [802, 68] width 363 height 13
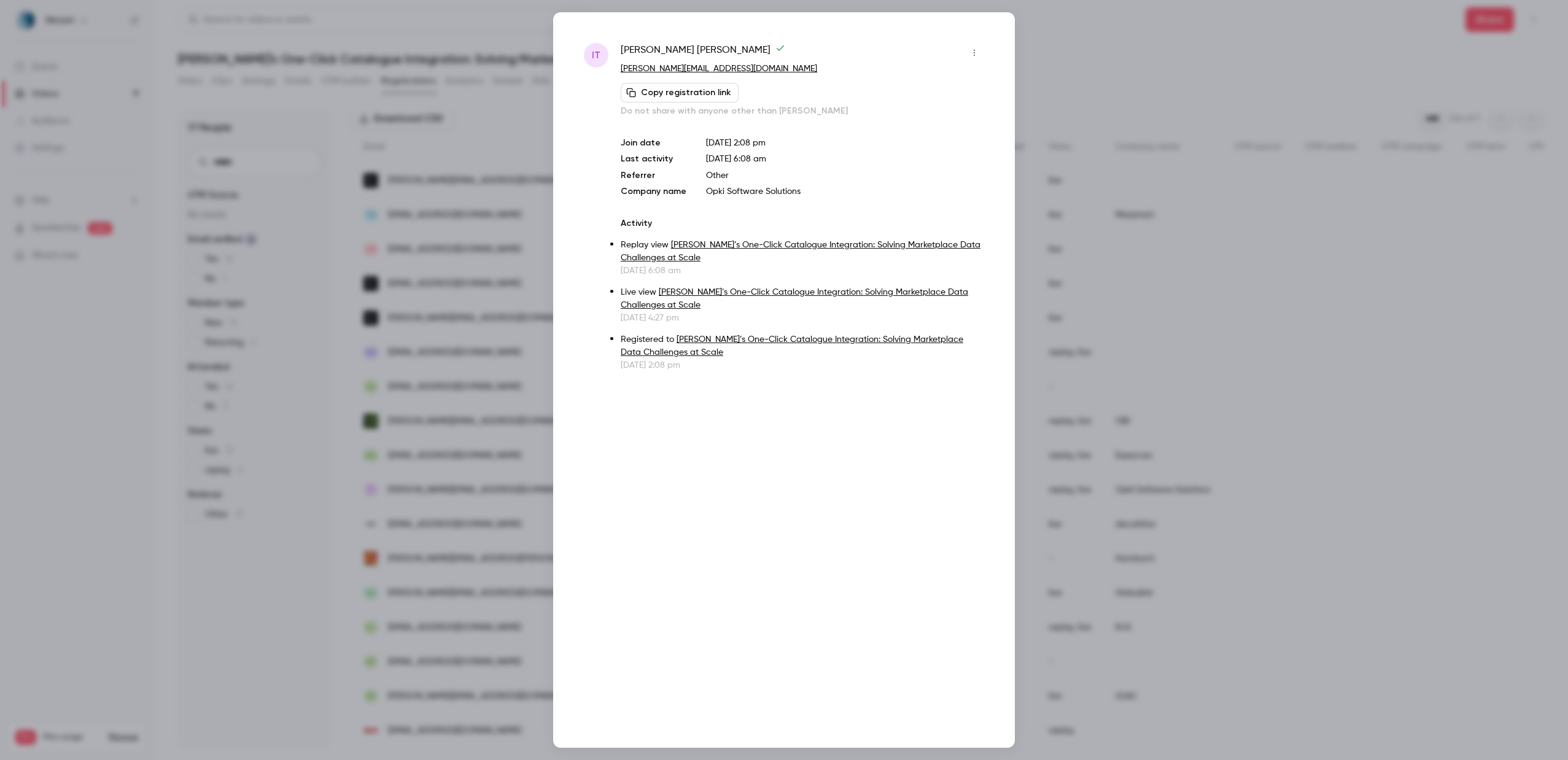
click at [534, 360] on div at bounding box center [784, 380] width 1568 height 760
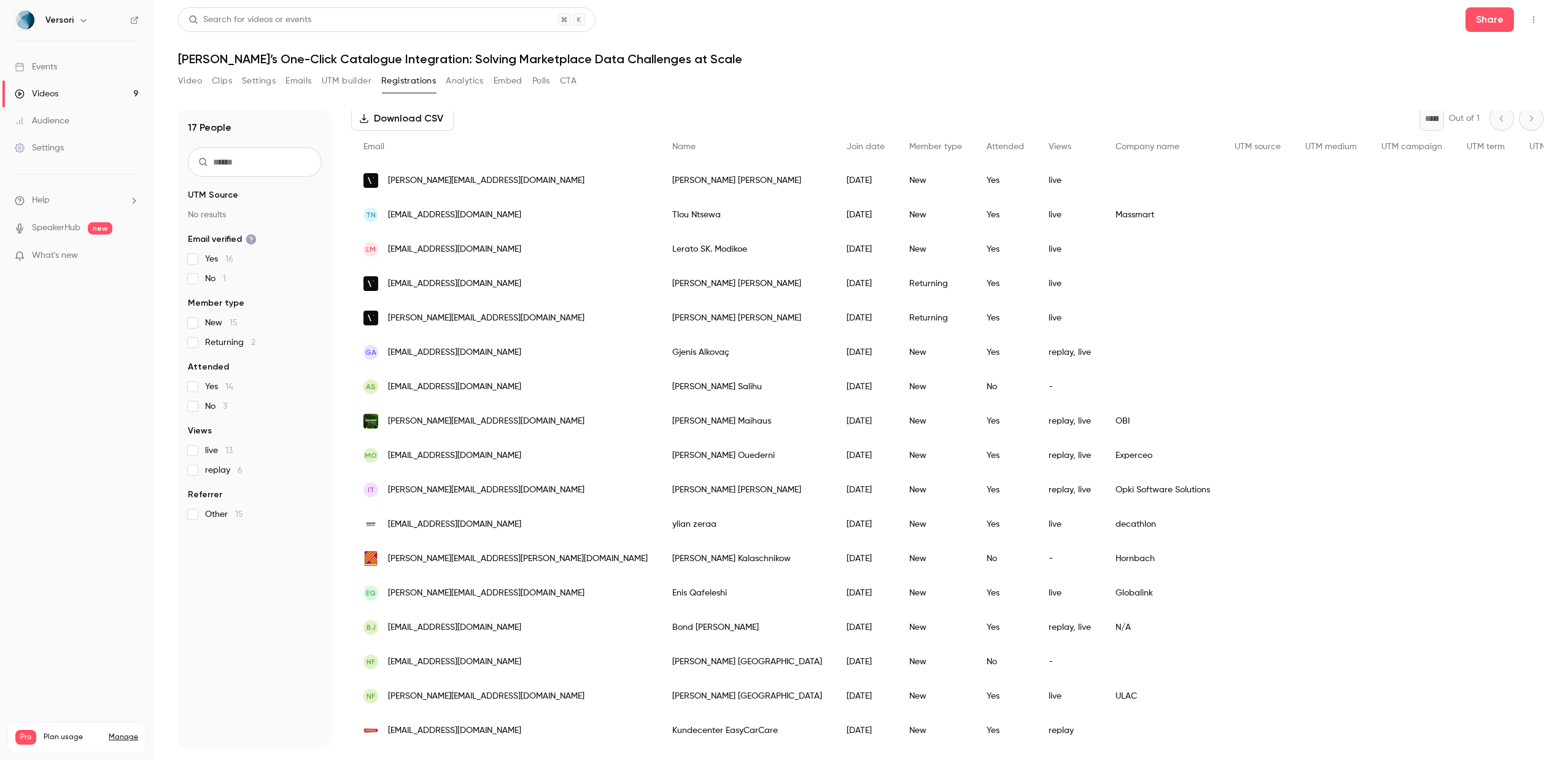
click at [496, 529] on span "[EMAIL_ADDRESS][DOMAIN_NAME]" at bounding box center [455, 524] width 133 height 13
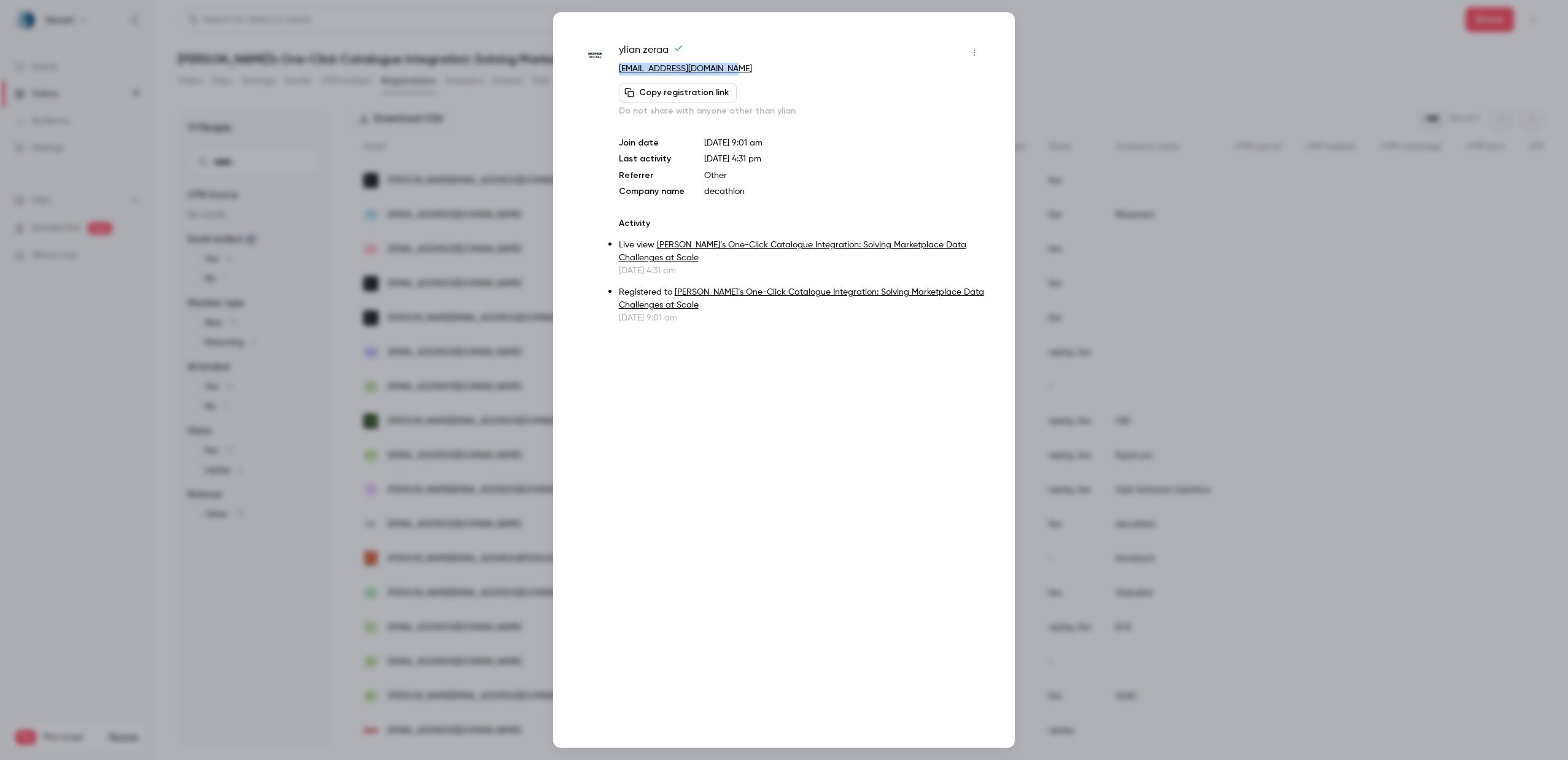
drag, startPoint x: 752, startPoint y: 71, endPoint x: 618, endPoint y: 67, distance: 134.1
click at [618, 67] on div "ylian zeraa [EMAIL_ADDRESS][DOMAIN_NAME] Copy registration link Do not share wi…" at bounding box center [784, 184] width 400 height 281
click at [500, 447] on div at bounding box center [784, 380] width 1568 height 760
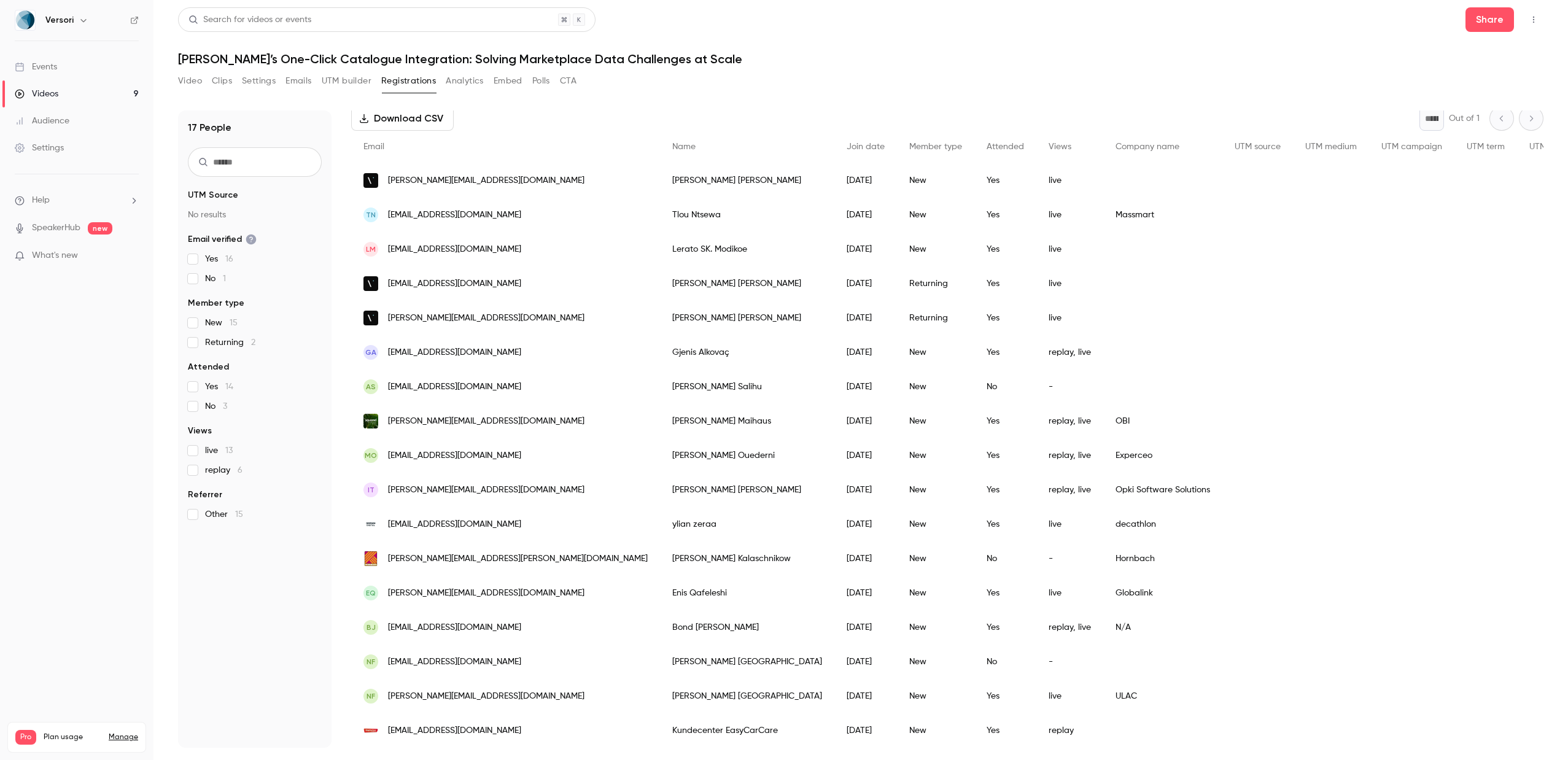
click at [660, 560] on div "[PERSON_NAME]" at bounding box center [747, 559] width 174 height 35
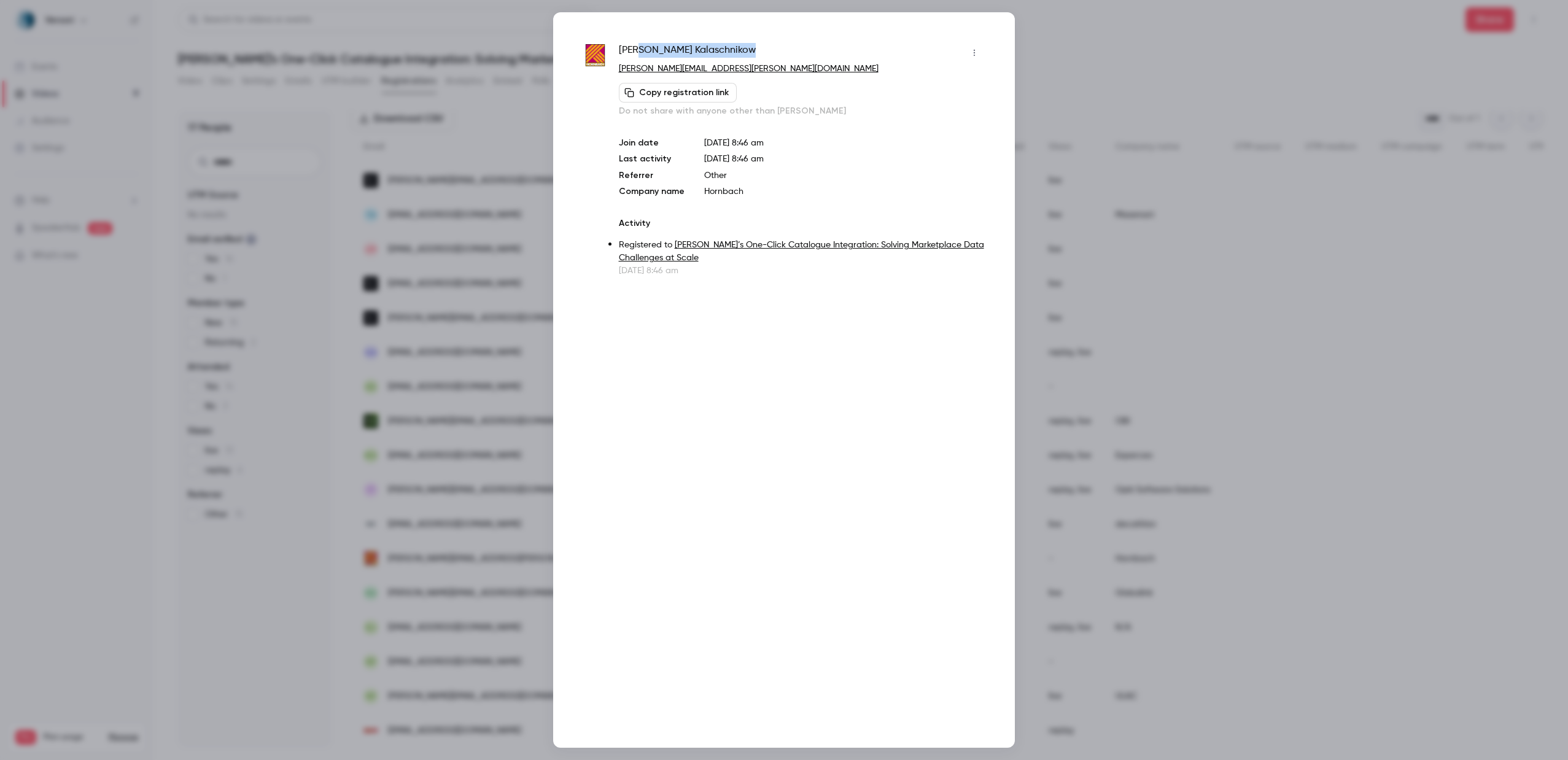
drag, startPoint x: 740, startPoint y: 51, endPoint x: 640, endPoint y: 51, distance: 100.0
click at [639, 51] on div "[PERSON_NAME]" at bounding box center [802, 52] width 366 height 19
drag, startPoint x: 805, startPoint y: 66, endPoint x: 616, endPoint y: 67, distance: 189.0
click at [615, 67] on div "[PERSON_NAME] [PERSON_NAME][EMAIL_ADDRESS][PERSON_NAME][DOMAIN_NAME] Copy regis…" at bounding box center [784, 160] width 400 height 234
click at [731, 49] on div "[PERSON_NAME]" at bounding box center [802, 52] width 366 height 19
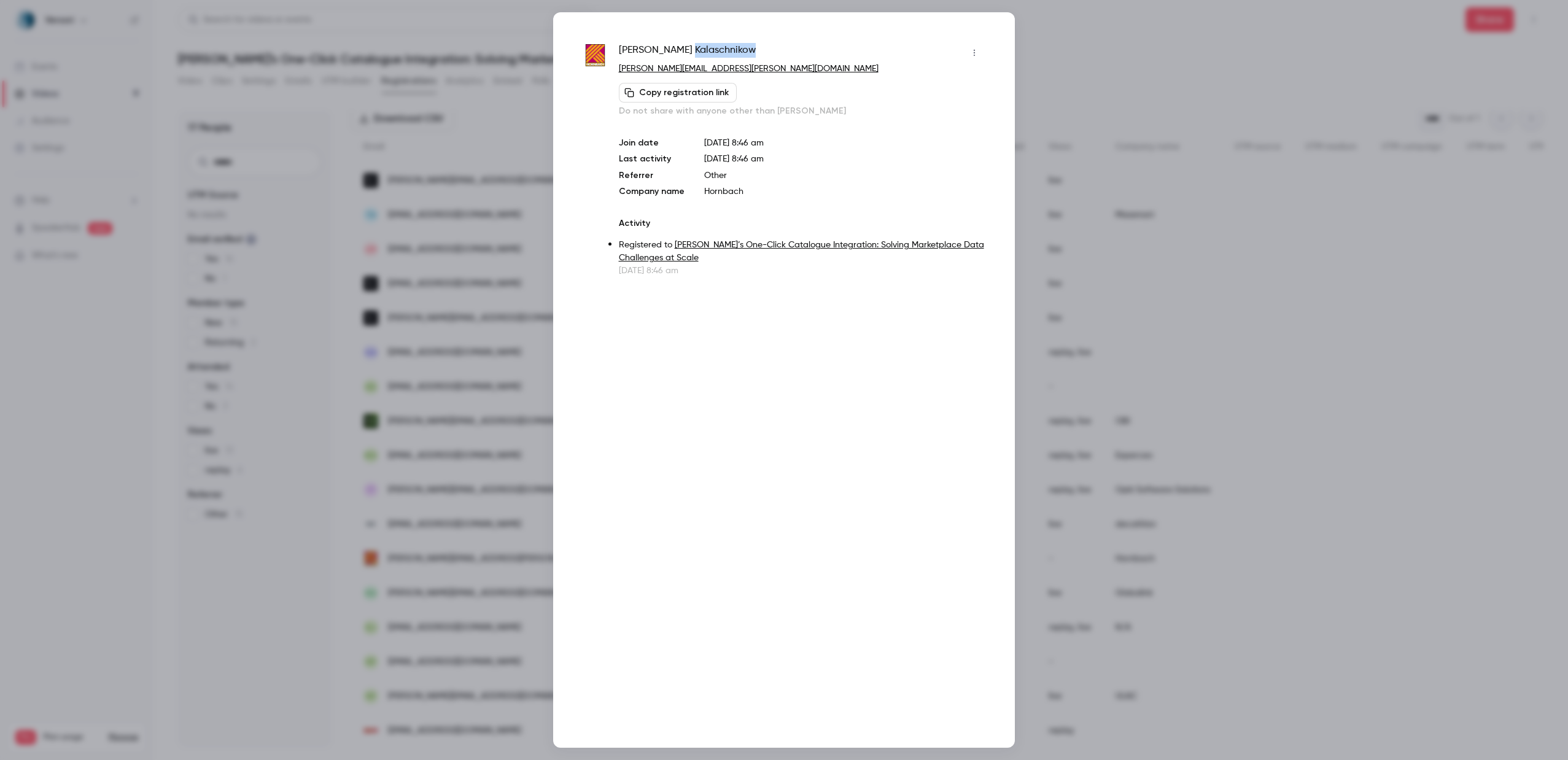
drag, startPoint x: 731, startPoint y: 49, endPoint x: 673, endPoint y: 48, distance: 58.0
click at [673, 49] on div "[PERSON_NAME]" at bounding box center [802, 52] width 366 height 19
click at [1096, 60] on div at bounding box center [784, 380] width 1568 height 760
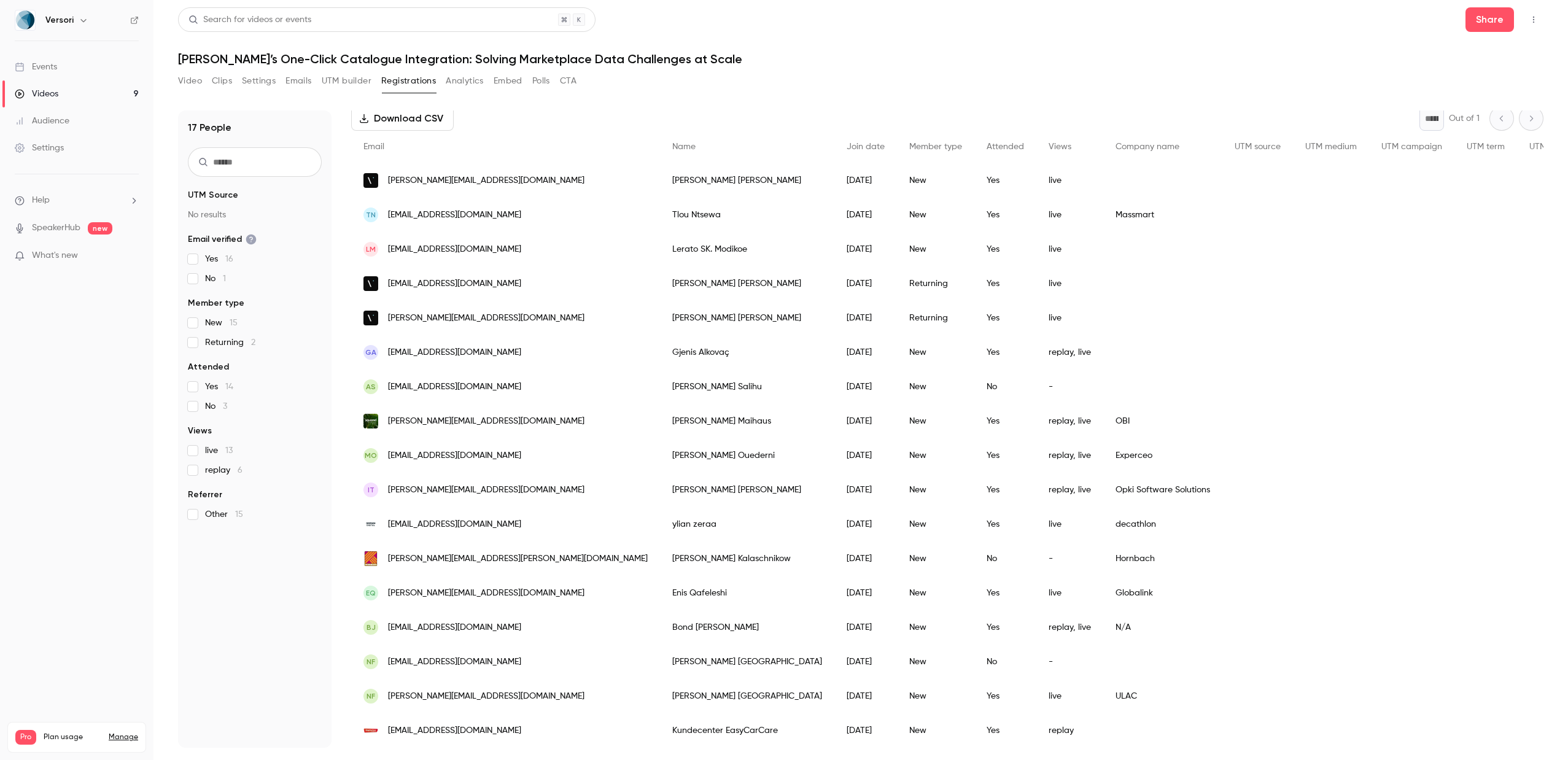
click at [660, 693] on div "[PERSON_NAME]" at bounding box center [747, 696] width 174 height 35
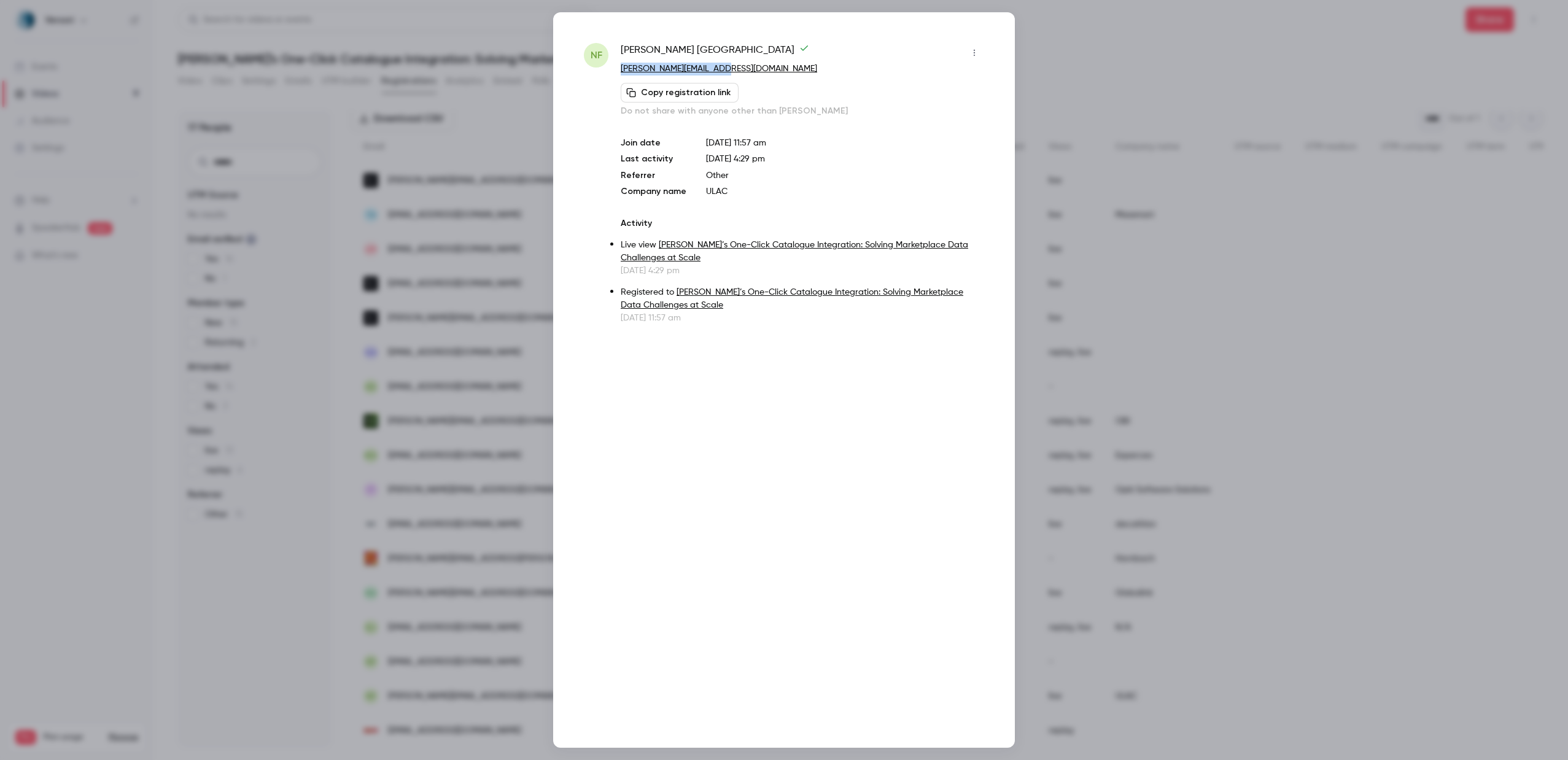
drag, startPoint x: 736, startPoint y: 69, endPoint x: 621, endPoint y: 67, distance: 115.0
click at [621, 67] on p "[PERSON_NAME][EMAIL_ADDRESS][DOMAIN_NAME]" at bounding box center [802, 68] width 363 height 13
click at [1245, 147] on div at bounding box center [784, 380] width 1568 height 760
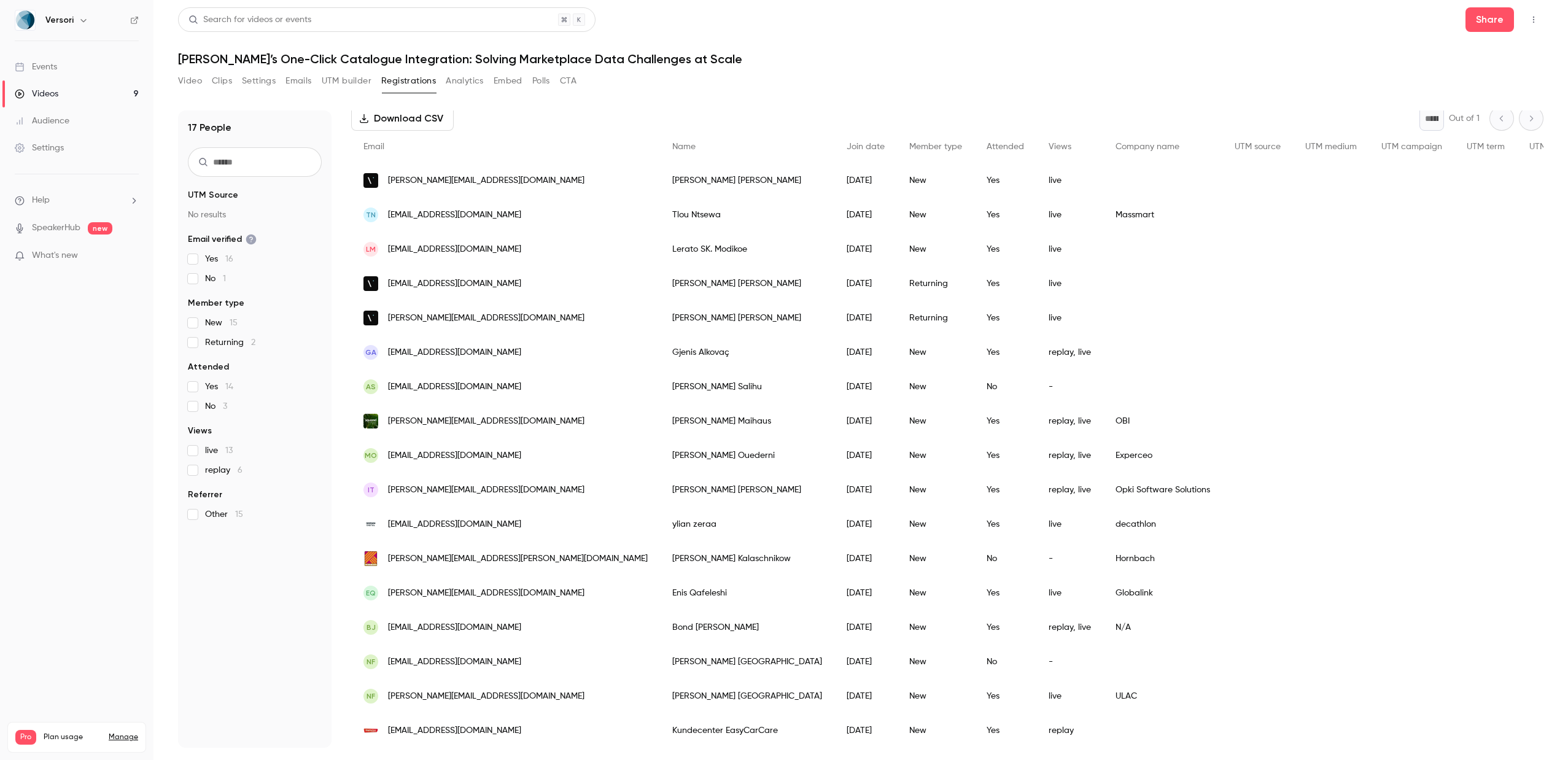
click at [680, 736] on div "Kundecenter EasyCarCare" at bounding box center [747, 731] width 174 height 35
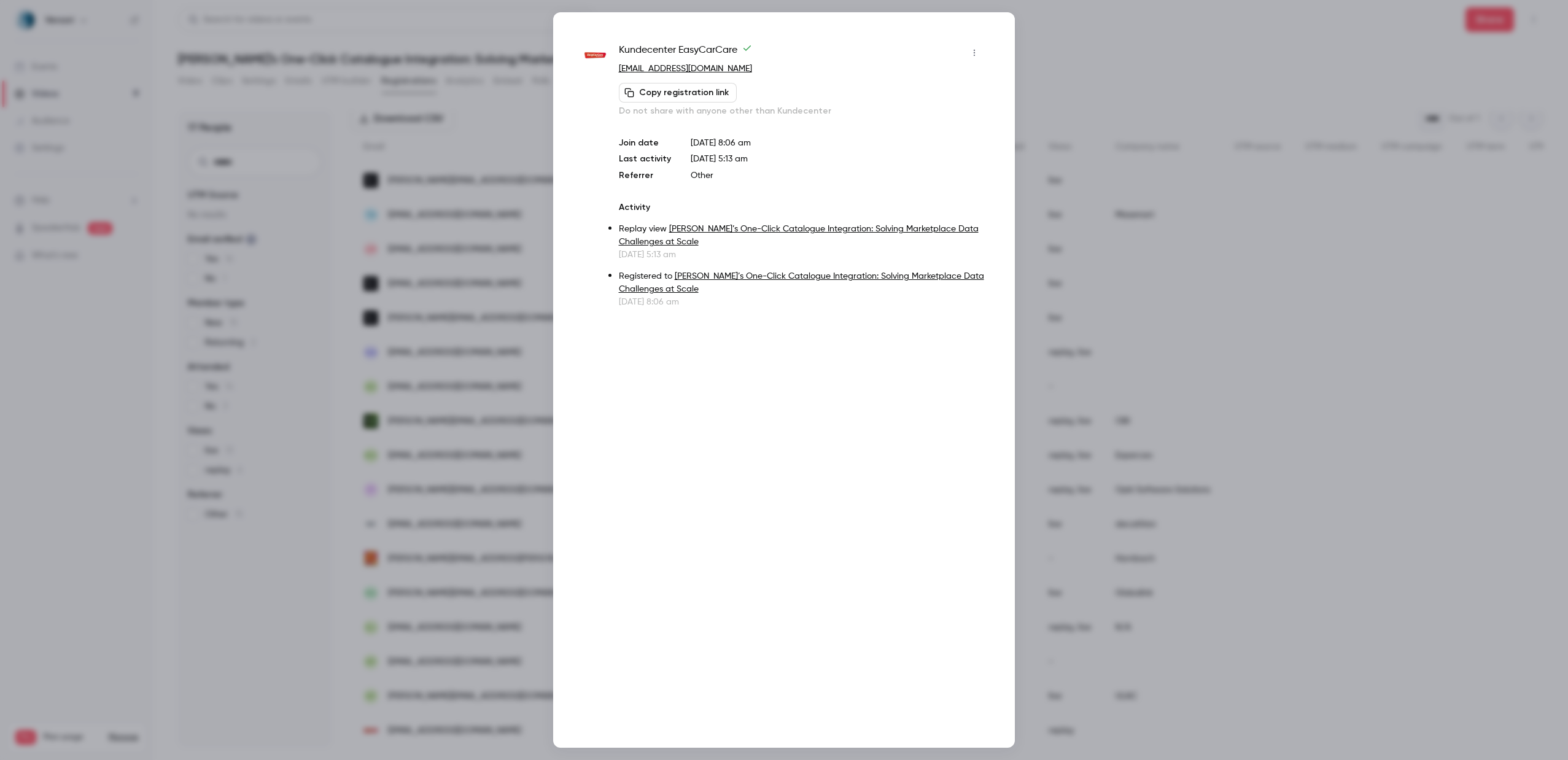
click at [1142, 83] on div at bounding box center [784, 380] width 1568 height 760
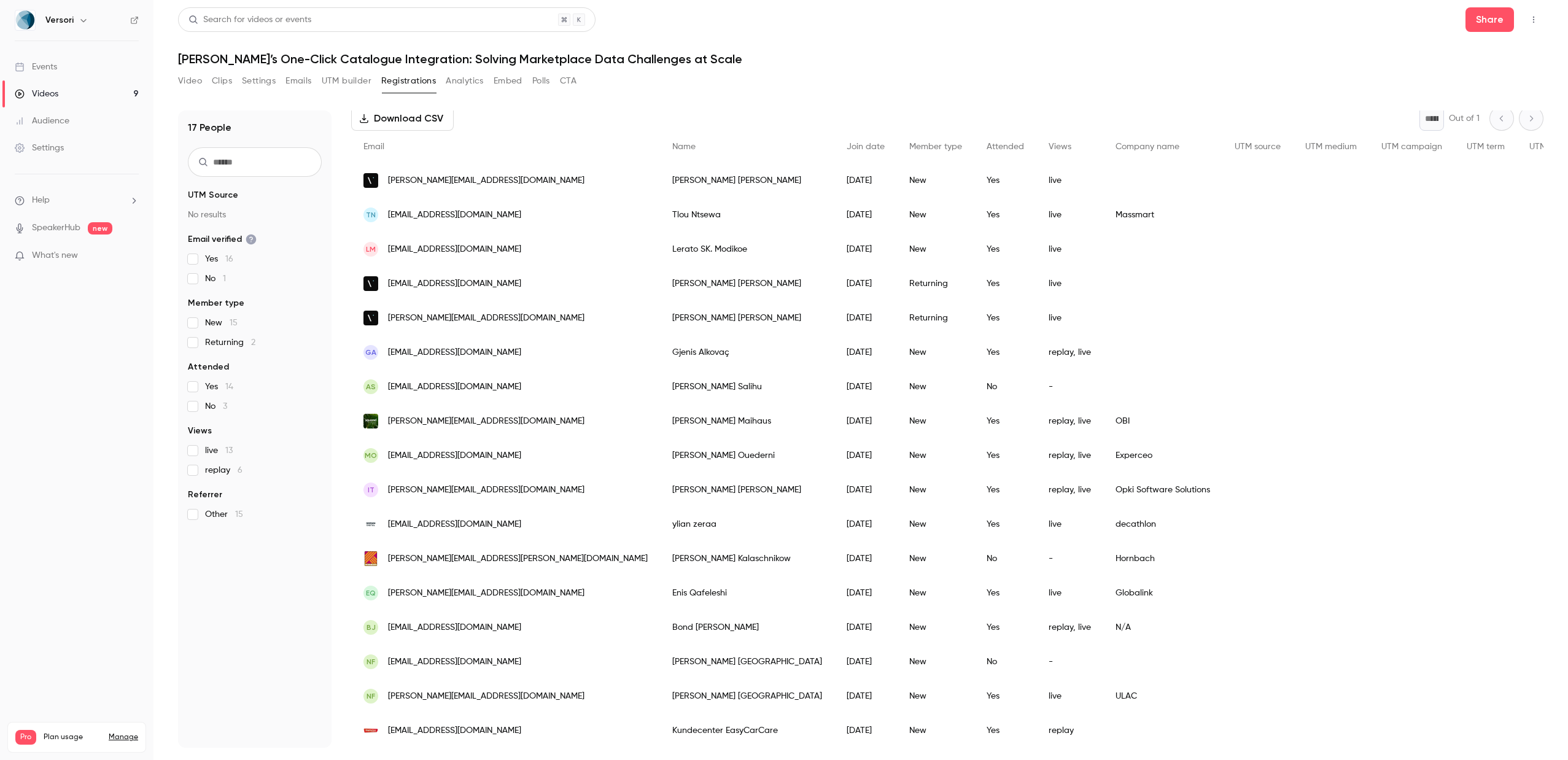
click at [660, 728] on div "Kundecenter EasyCarCare" at bounding box center [747, 731] width 174 height 35
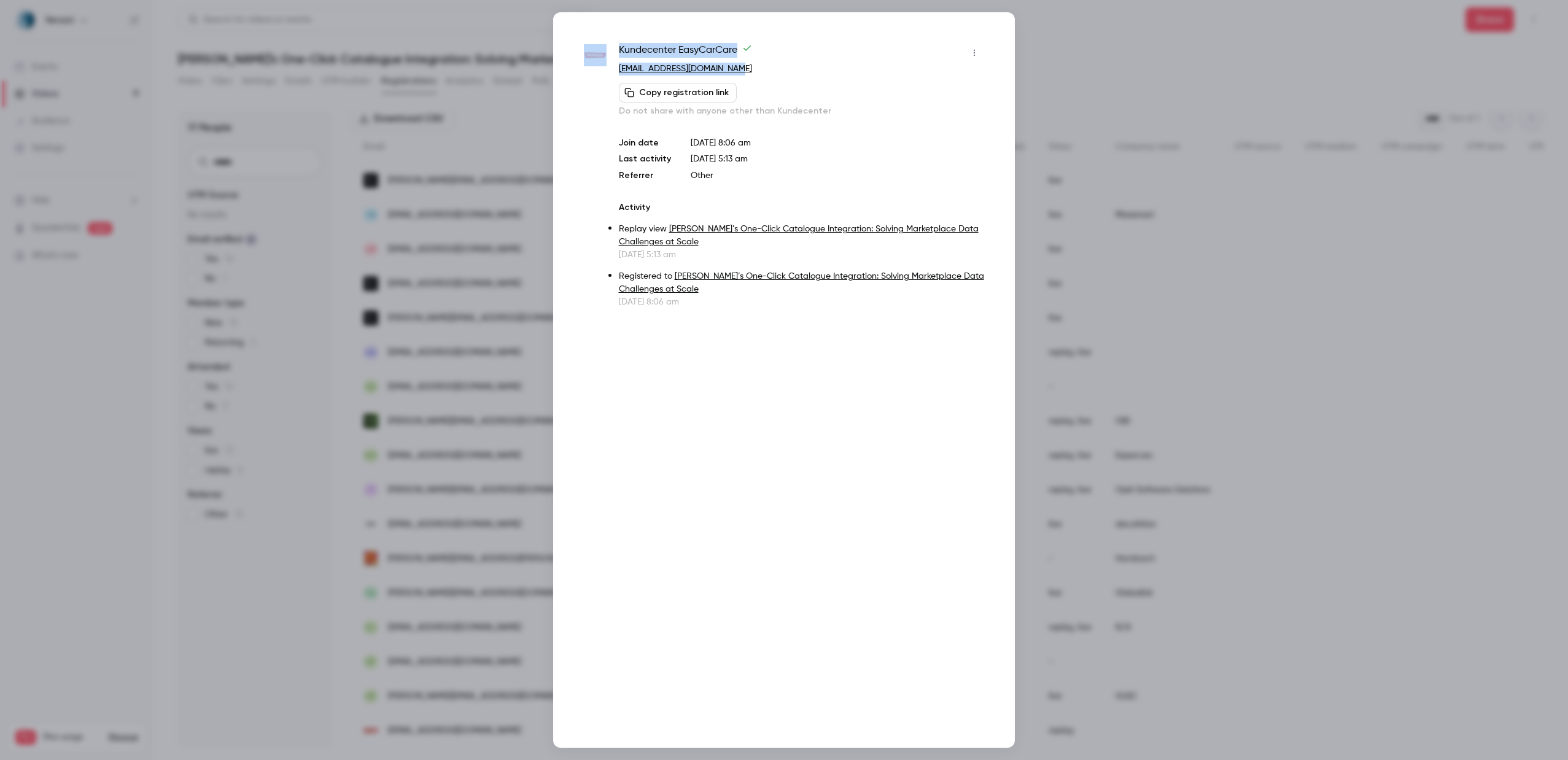
drag, startPoint x: 744, startPoint y: 69, endPoint x: 608, endPoint y: 70, distance: 136.0
click at [608, 70] on div "Kundecenter EasyCarCare [EMAIL_ADDRESS][DOMAIN_NAME] Copy registration link Do …" at bounding box center [784, 175] width 400 height 265
click at [741, 69] on p "[EMAIL_ADDRESS][DOMAIN_NAME]" at bounding box center [802, 68] width 366 height 13
drag, startPoint x: 746, startPoint y: 69, endPoint x: 617, endPoint y: 67, distance: 129.0
click at [617, 67] on div "Kundecenter EasyCarCare [EMAIL_ADDRESS][DOMAIN_NAME] Copy registration link Do …" at bounding box center [784, 175] width 400 height 265
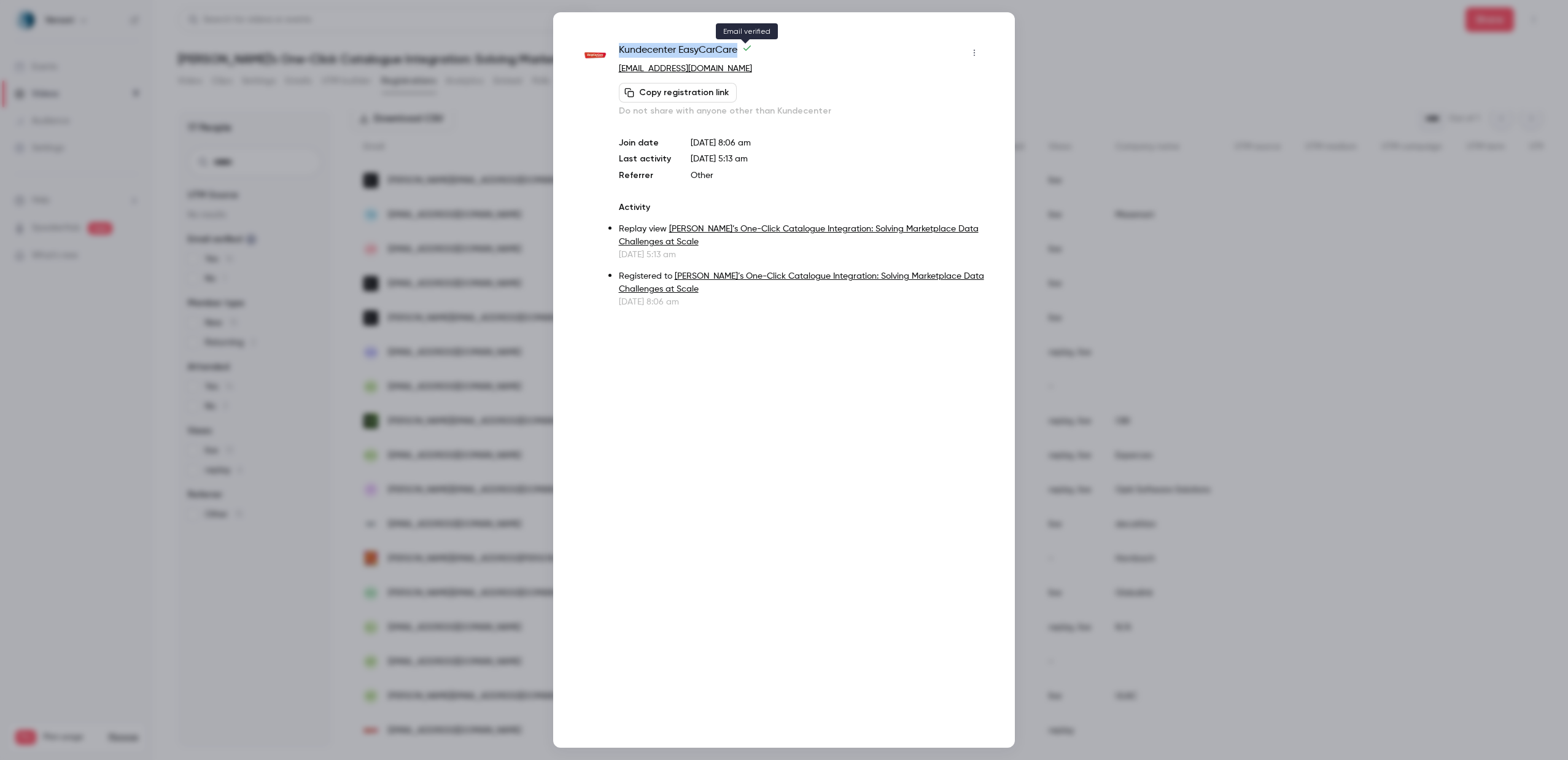
drag, startPoint x: 614, startPoint y: 49, endPoint x: 739, endPoint y: 54, distance: 125.1
click at [739, 54] on div "Kundecenter EasyCarCare [EMAIL_ADDRESS][DOMAIN_NAME] Copy registration link Do …" at bounding box center [784, 175] width 400 height 265
click at [1313, 72] on div at bounding box center [784, 380] width 1568 height 760
